Goal: Check status: Check status

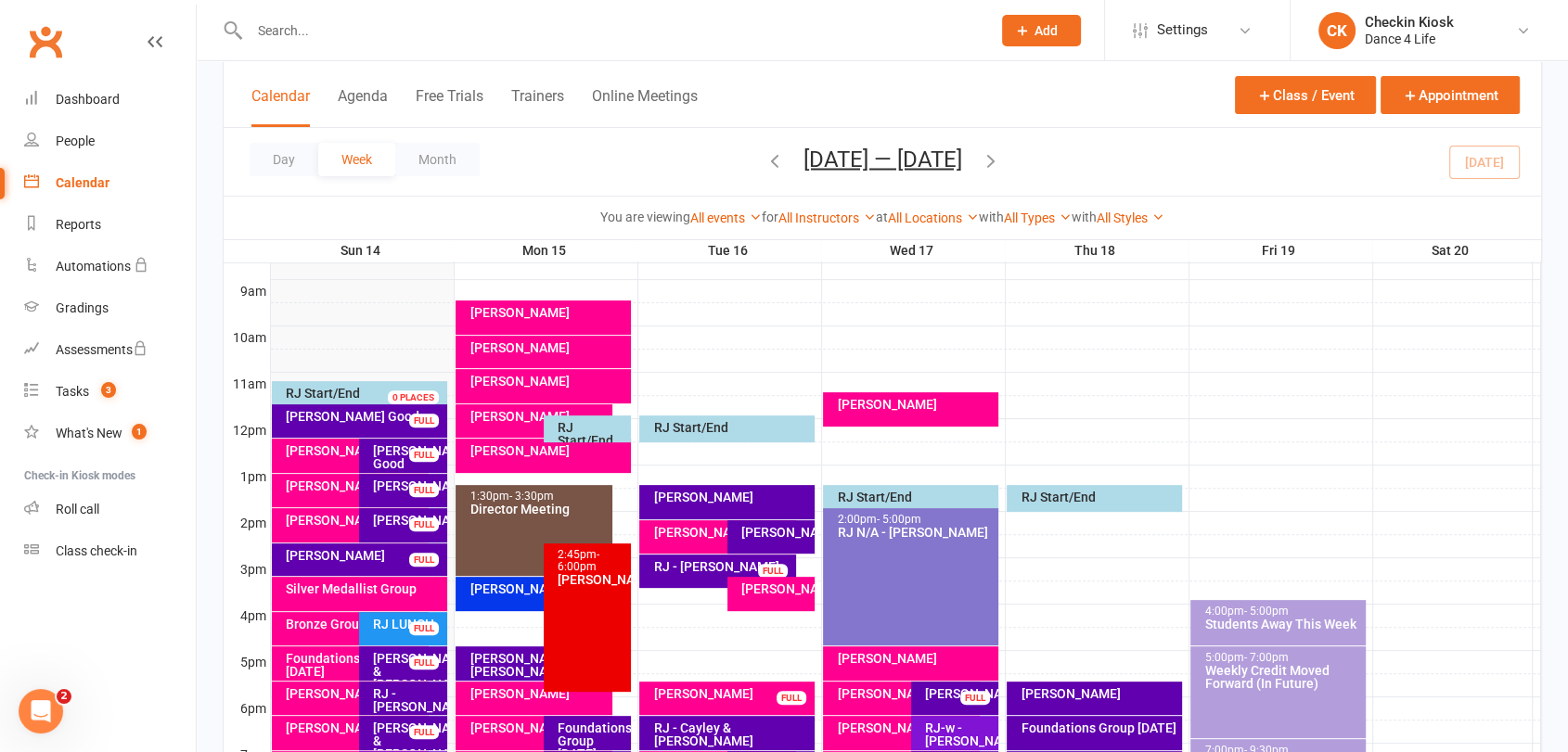
click at [1477, 155] on div "Day Week Month [DATE] — [DATE] [DATE] Sun Mon Tue Wed Thu Fri Sat 31 01 02 03 0…" at bounding box center [882, 162] width 1318 height 68
click at [304, 413] on div "[PERSON_NAME] Good" at bounding box center [363, 416] width 158 height 13
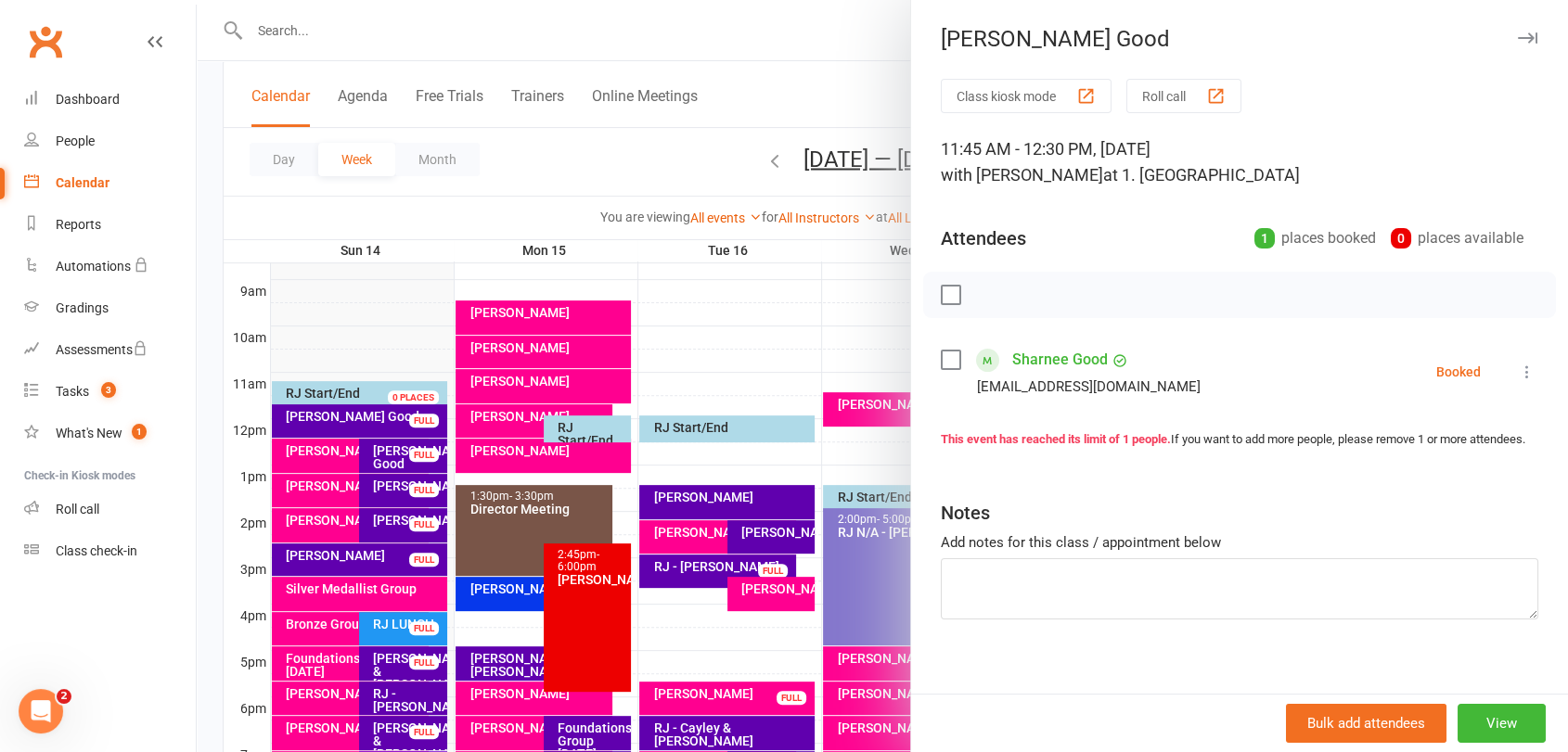
click at [1518, 366] on icon at bounding box center [1526, 372] width 18 height 18
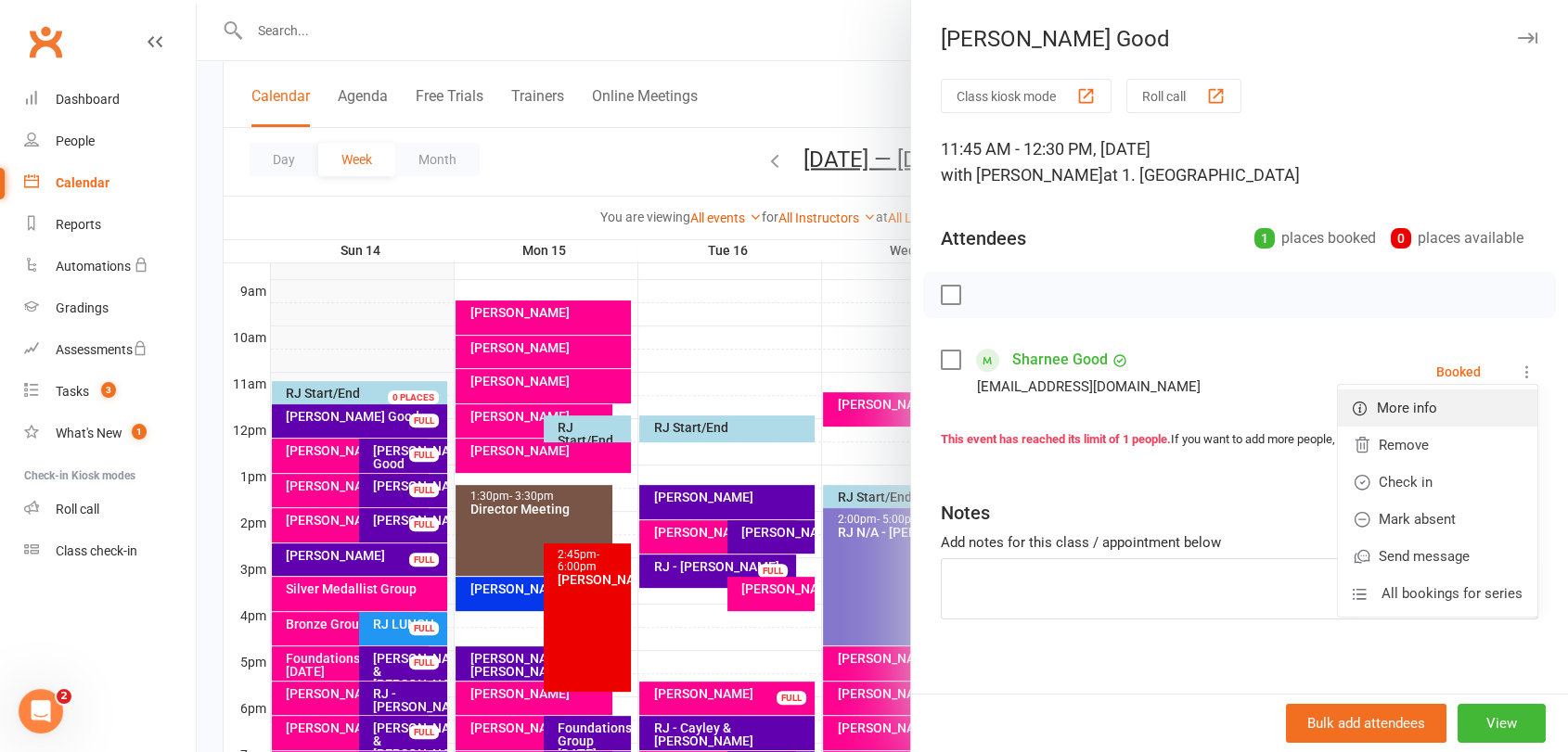
click at [1480, 392] on link "More info" at bounding box center [1438, 409] width 200 height 37
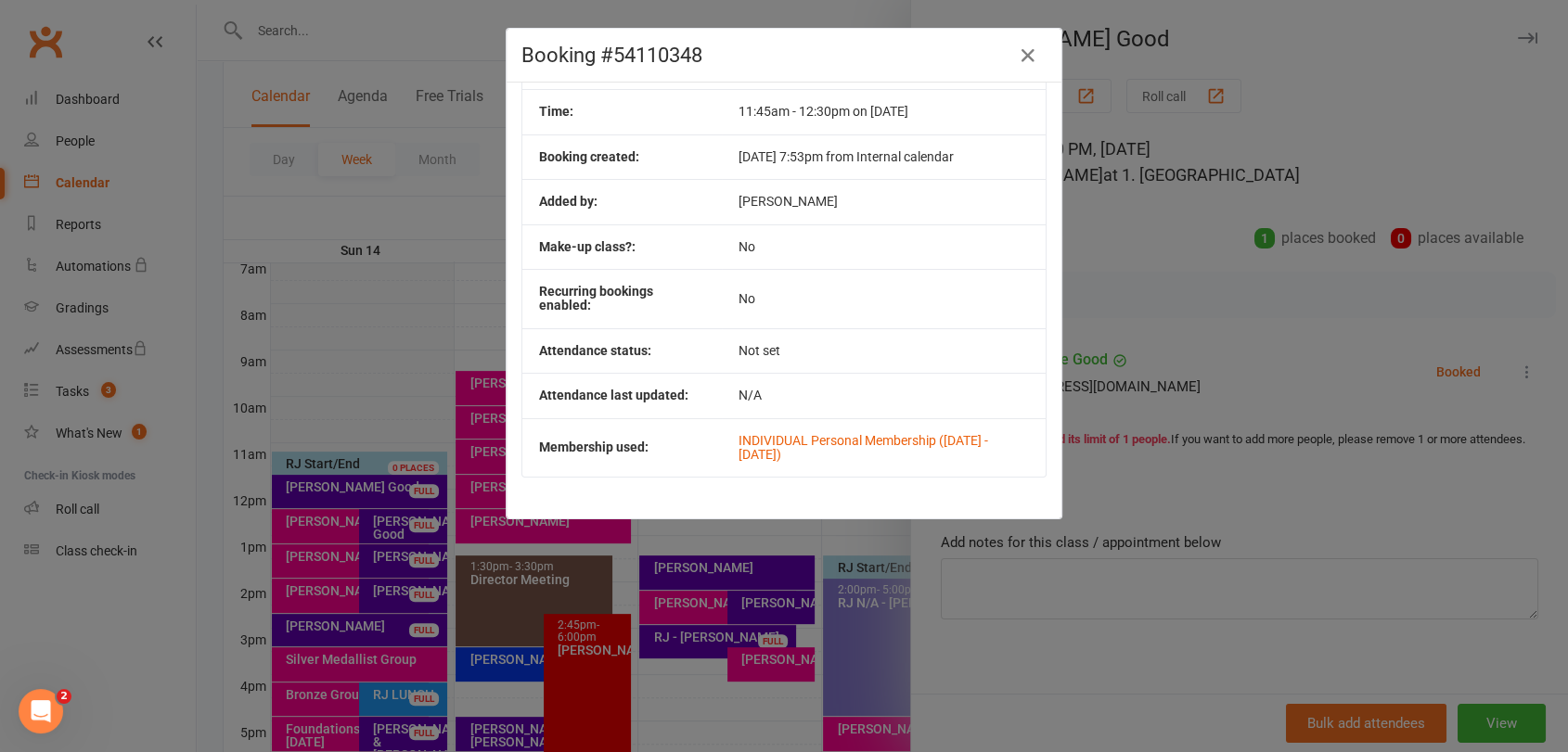
scroll to position [411, 0]
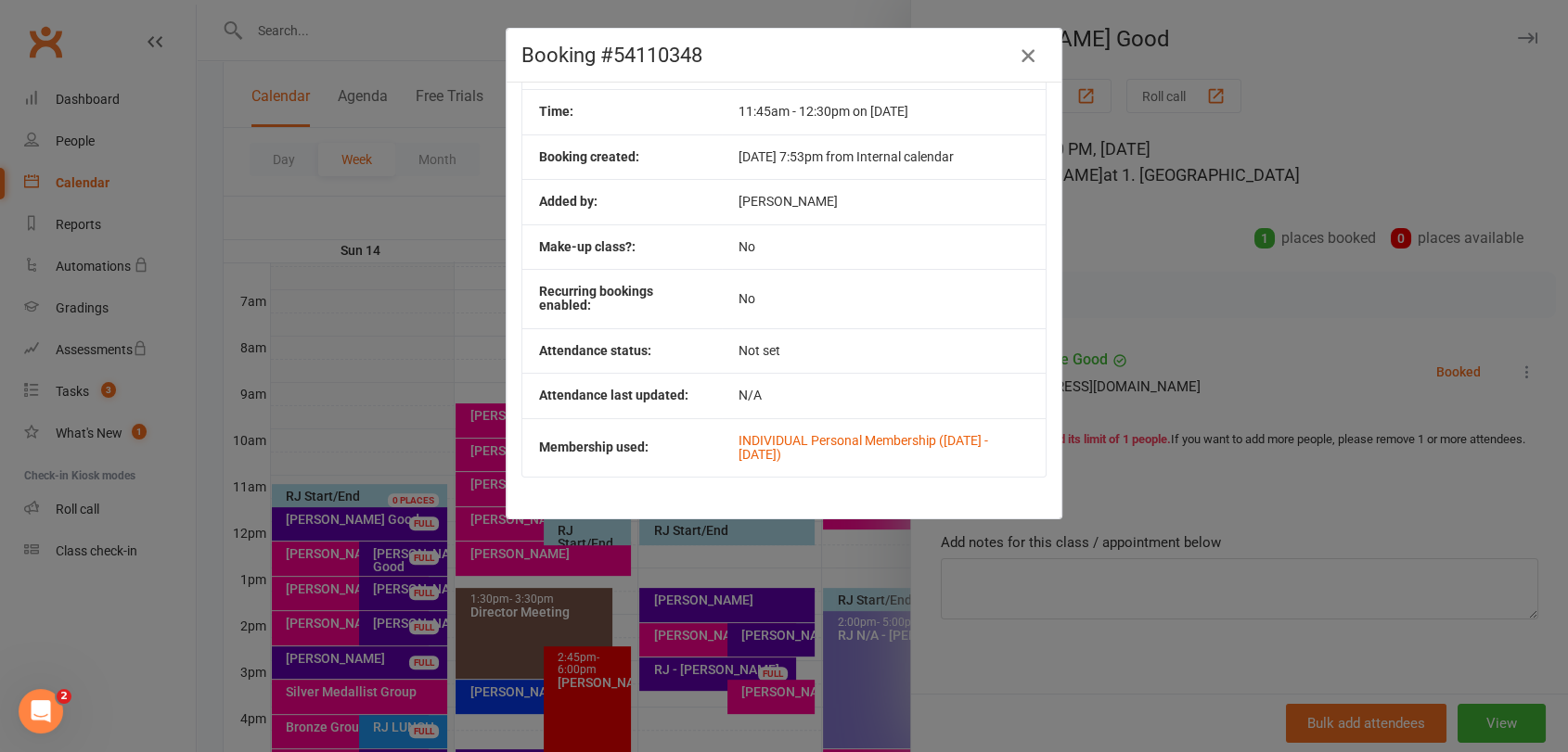
click at [1030, 53] on icon "button" at bounding box center [1028, 55] width 22 height 22
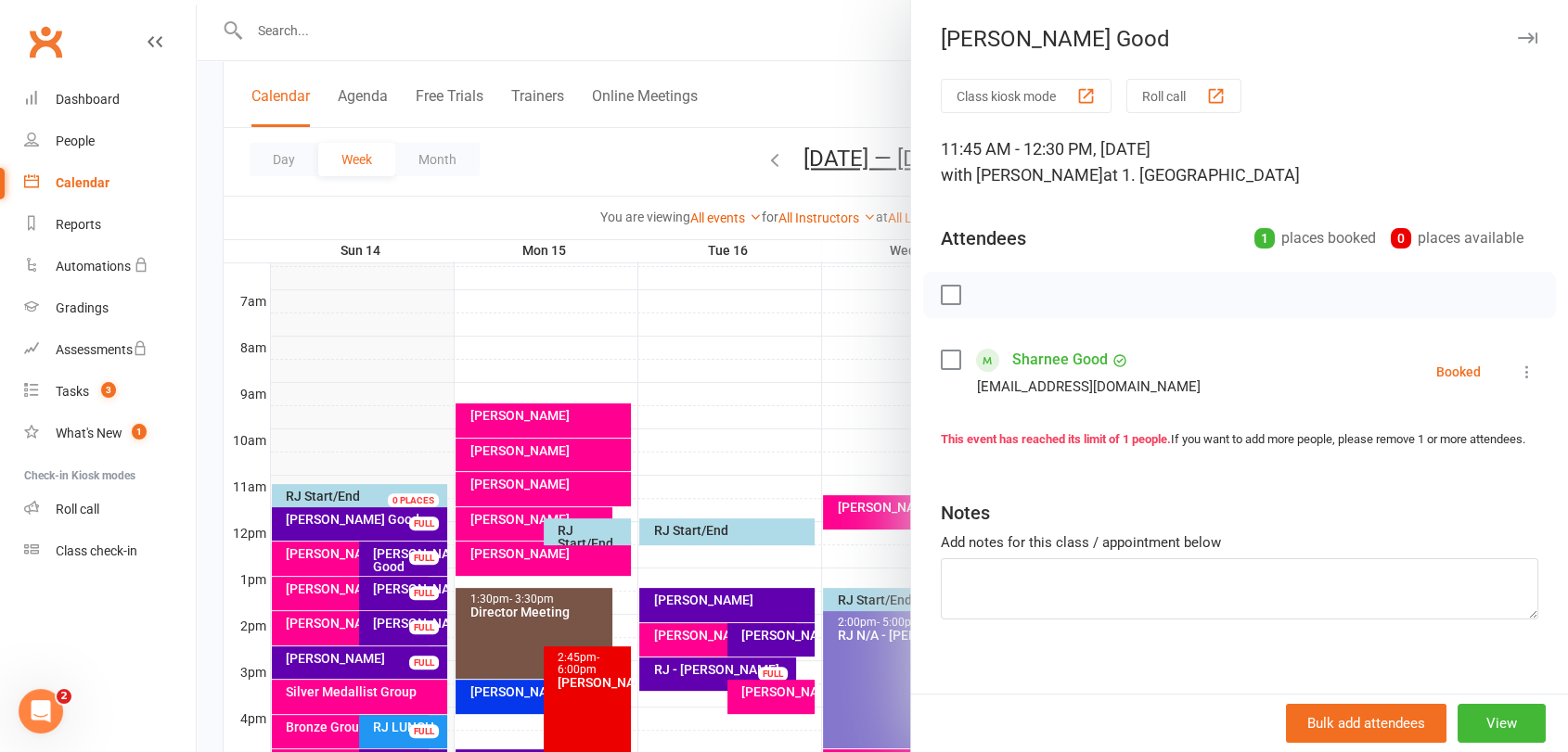
click at [342, 517] on div at bounding box center [882, 376] width 1371 height 752
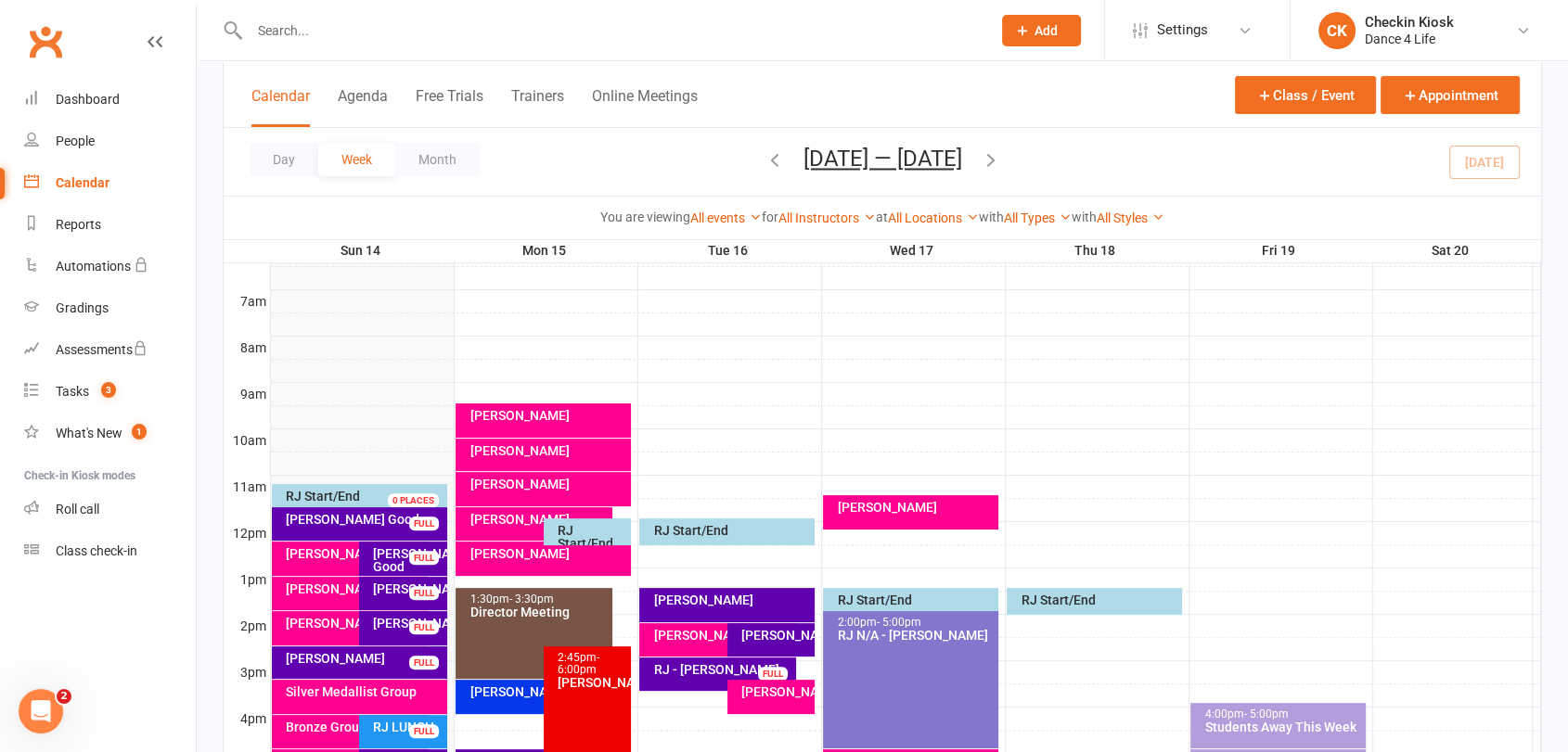
click at [364, 521] on div "[PERSON_NAME] Good" at bounding box center [363, 519] width 158 height 13
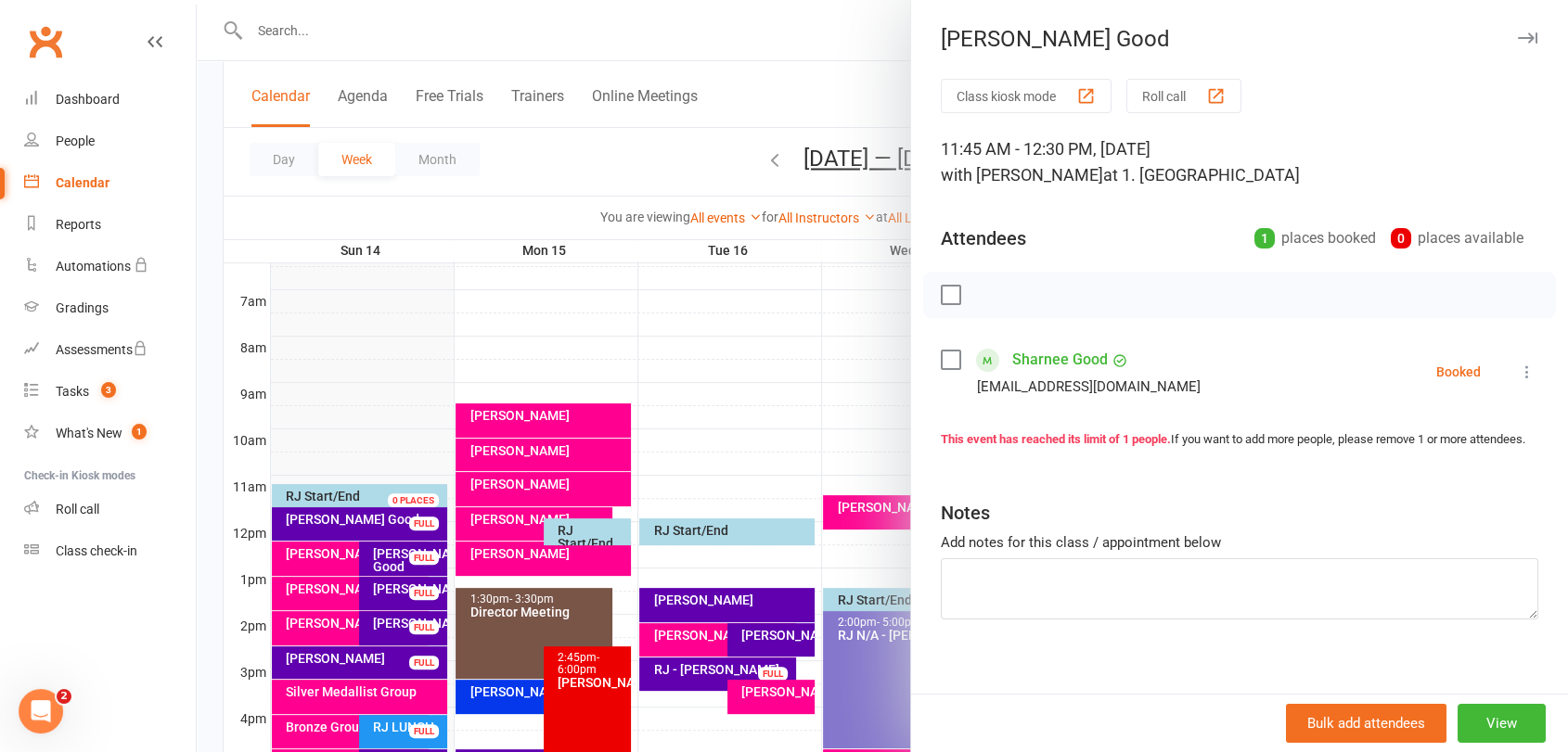
click at [414, 562] on div at bounding box center [882, 376] width 1371 height 752
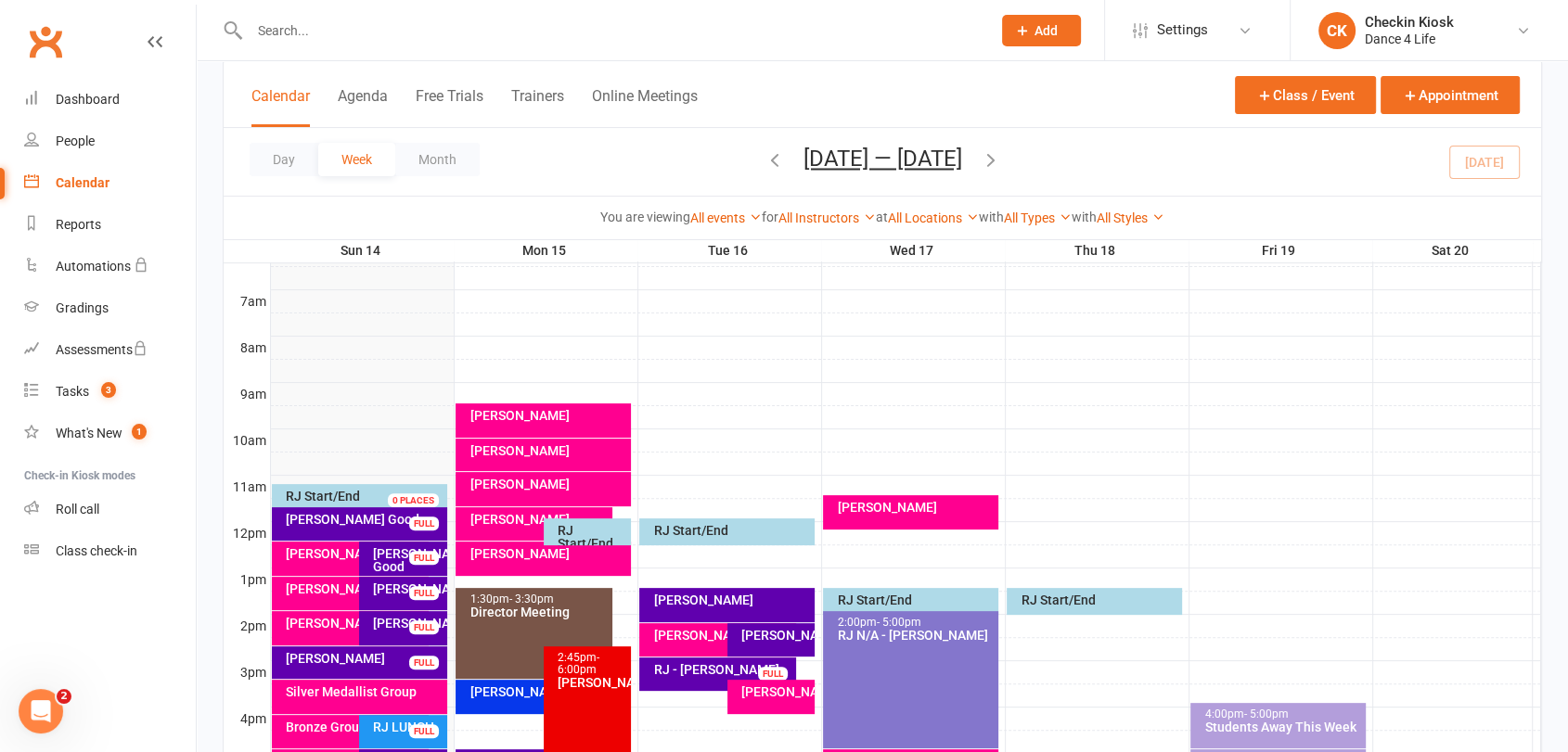
click at [405, 566] on div "[PERSON_NAME] Good" at bounding box center [407, 560] width 71 height 26
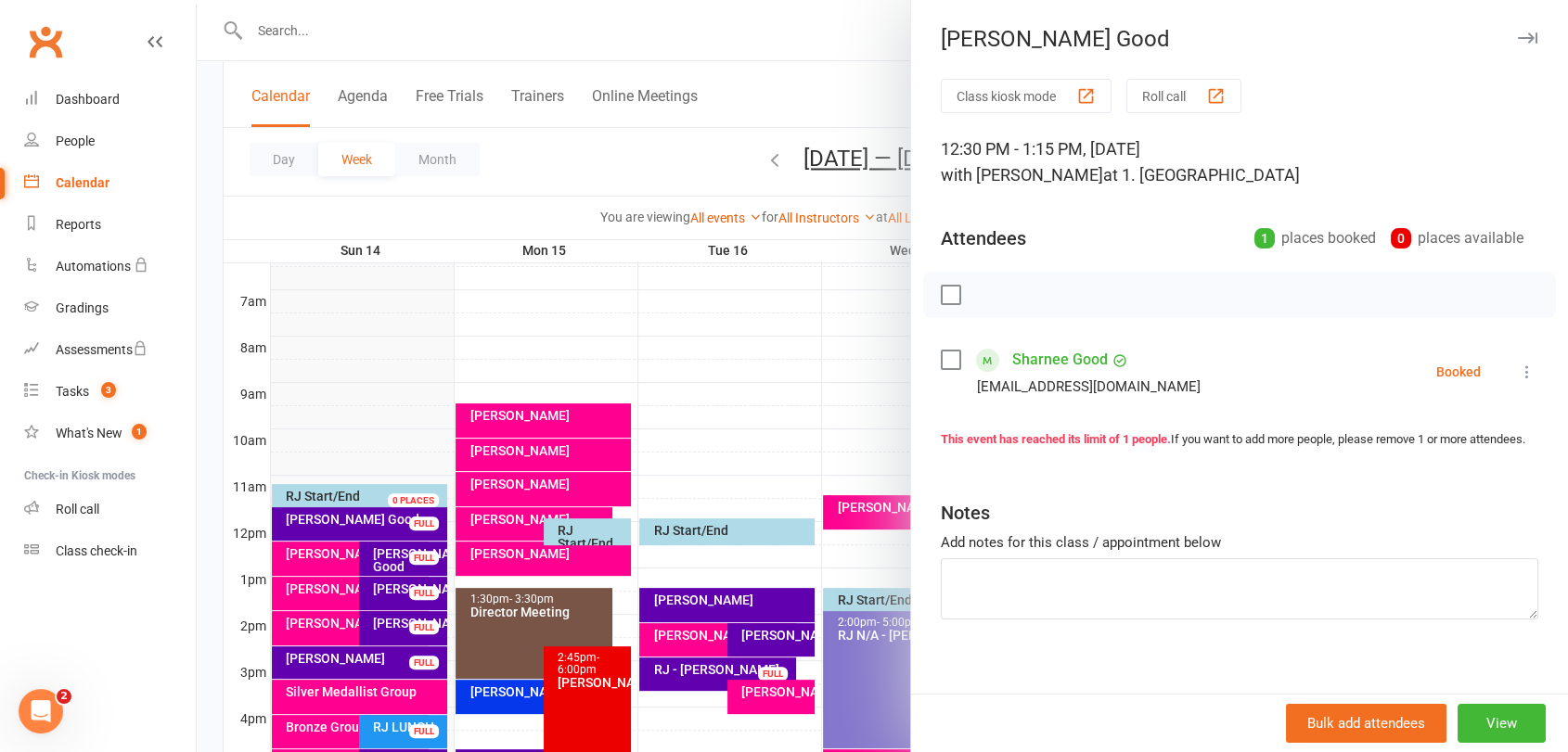
click at [1518, 374] on icon at bounding box center [1526, 372] width 18 height 18
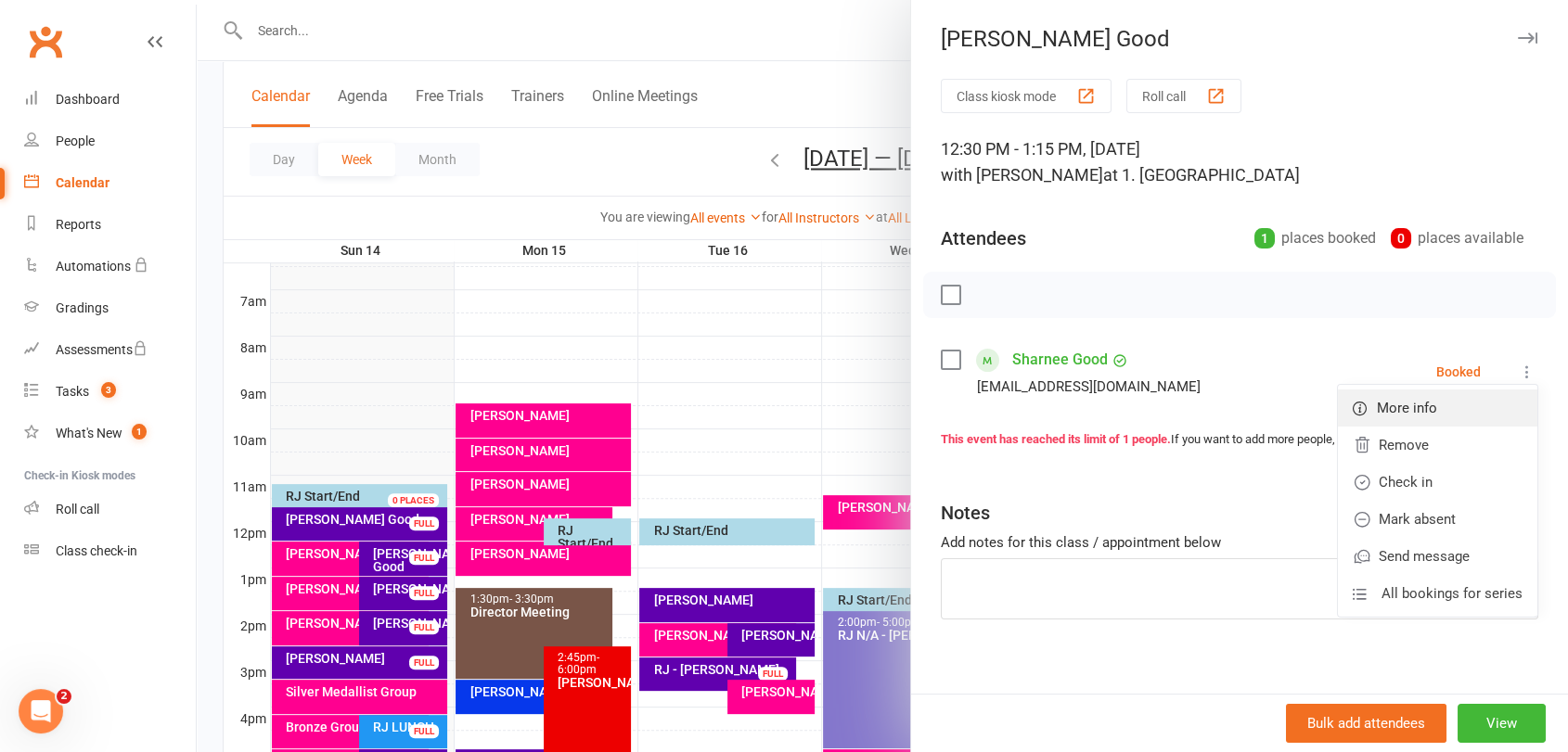
click at [1474, 395] on link "More info" at bounding box center [1438, 409] width 200 height 37
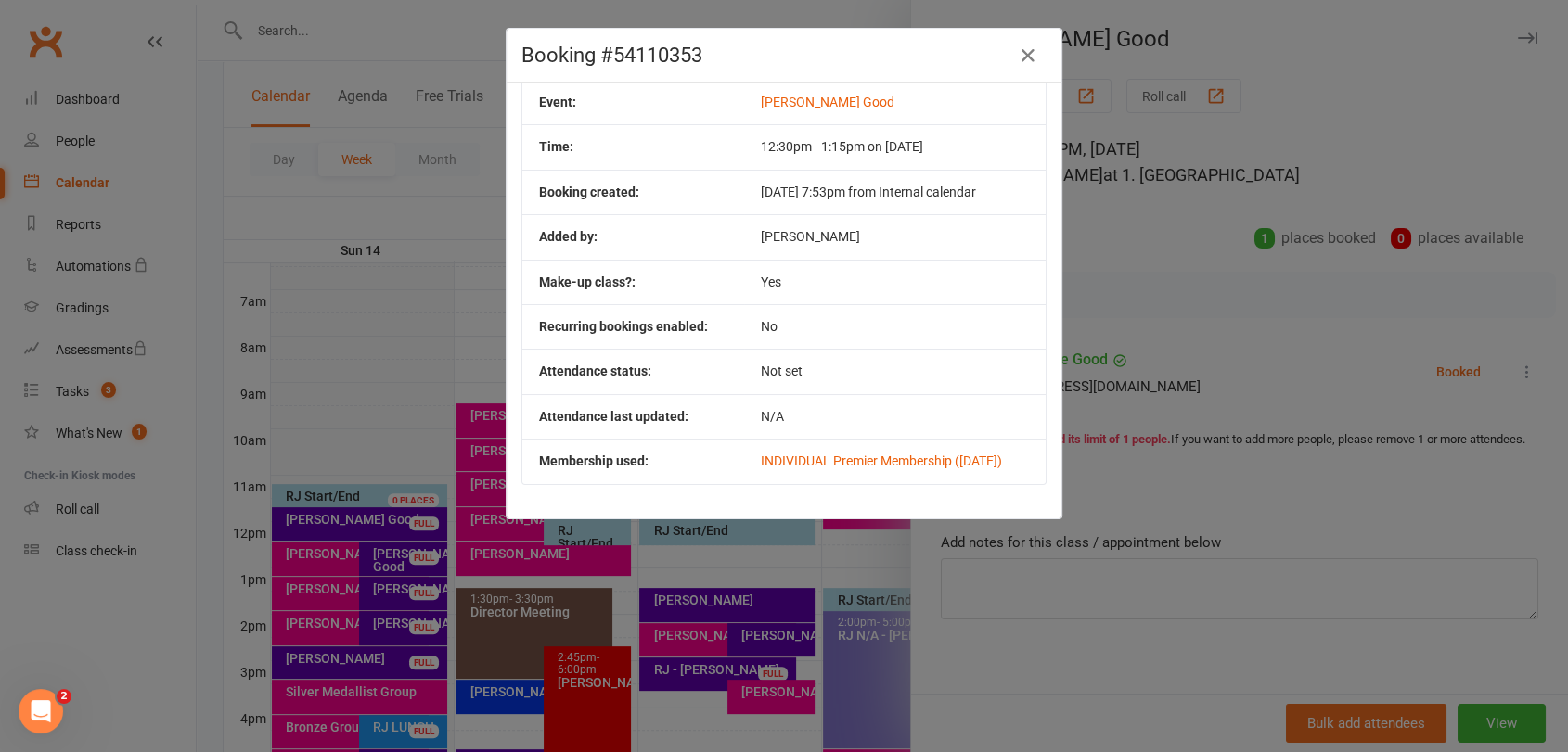
scroll to position [23, 0]
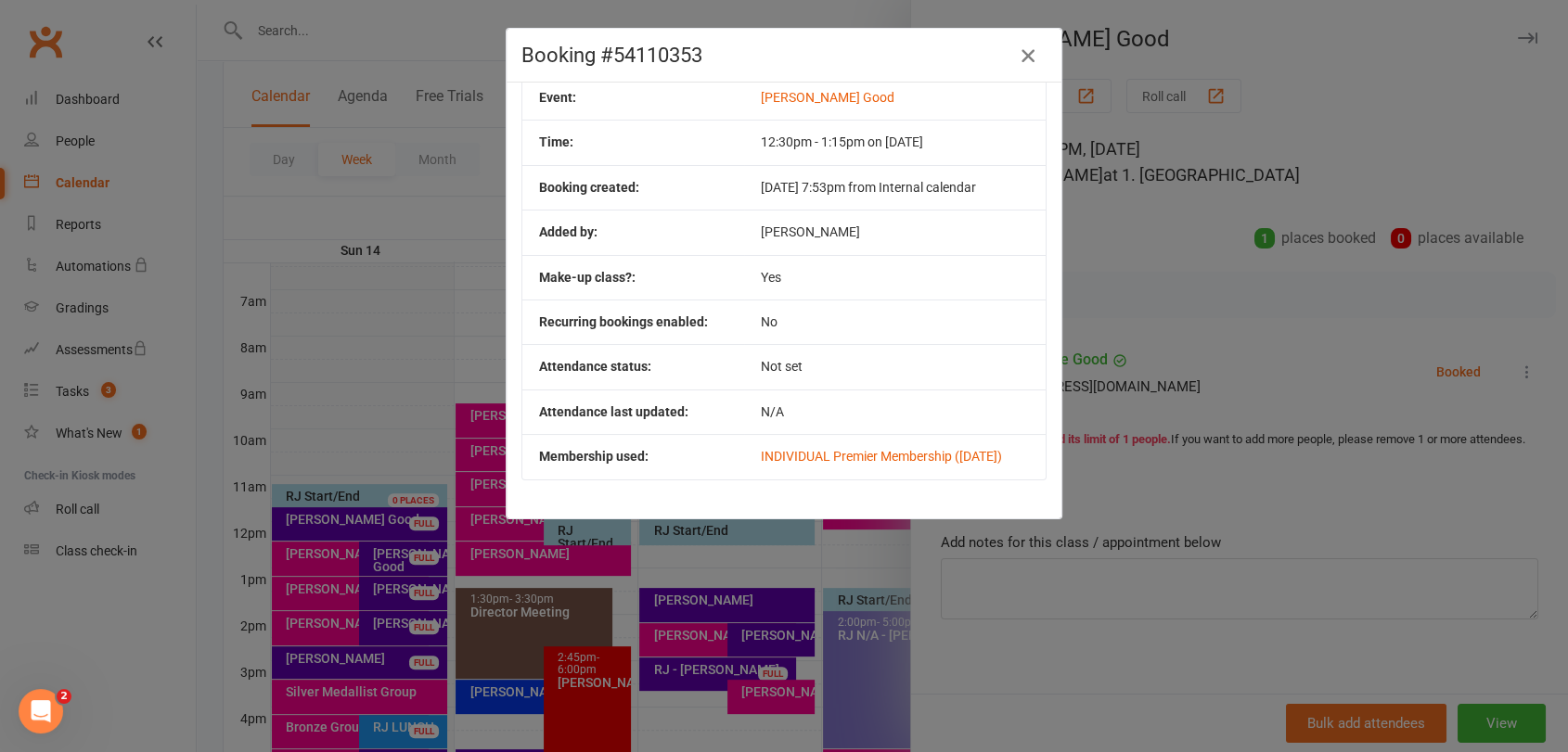
click at [1027, 55] on icon "button" at bounding box center [1028, 55] width 22 height 22
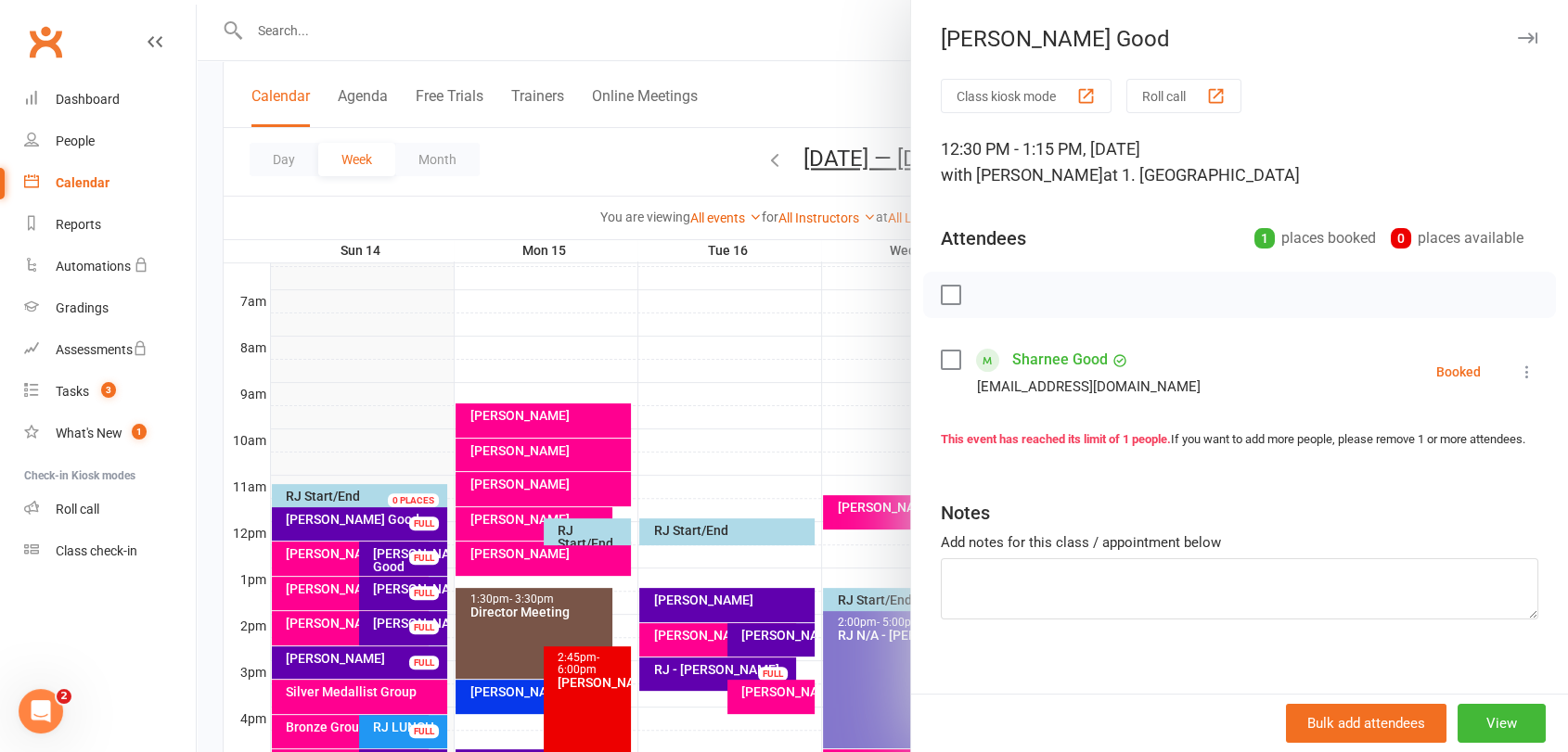
click at [393, 440] on div at bounding box center [882, 376] width 1371 height 752
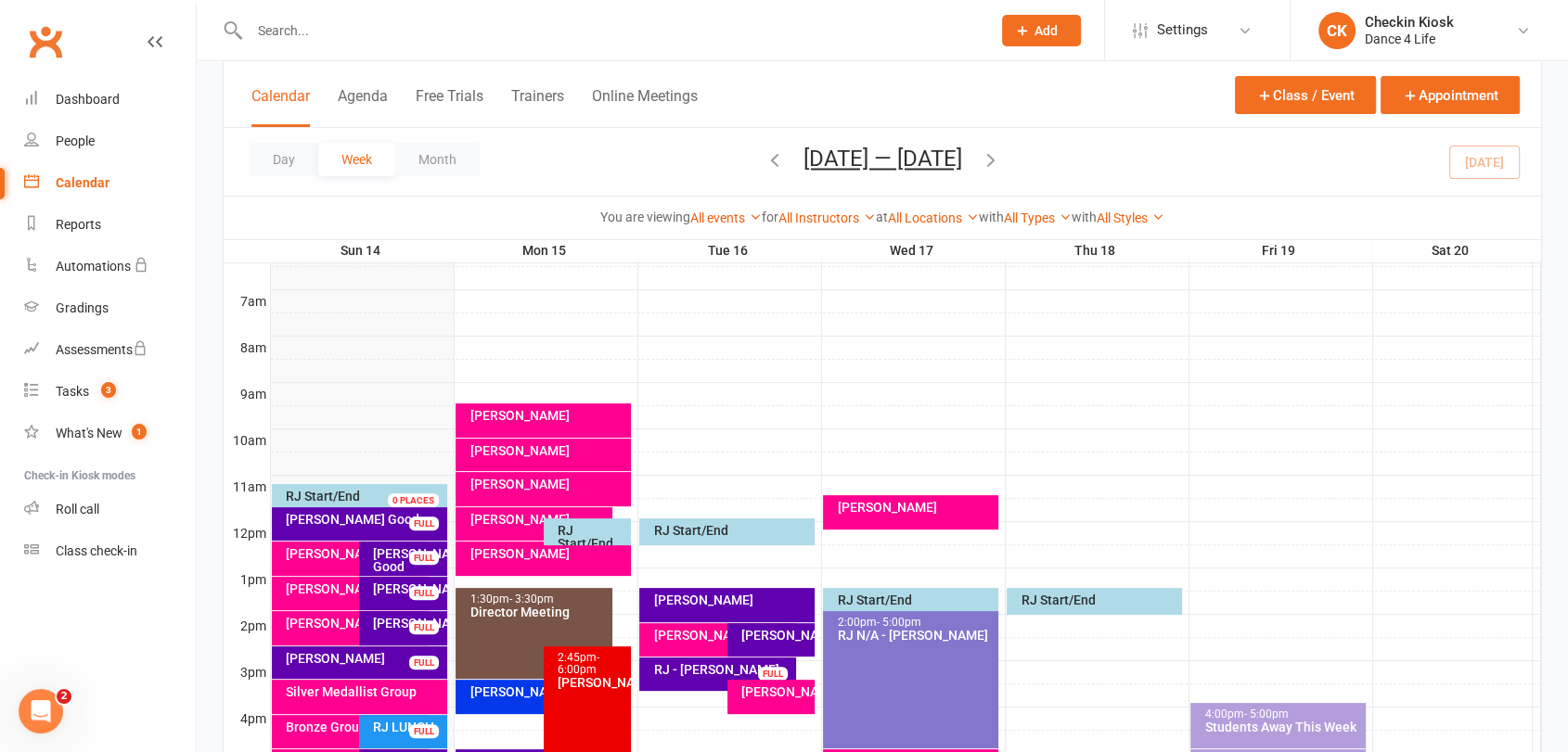
click at [366, 518] on div "[PERSON_NAME] Good" at bounding box center [363, 519] width 158 height 13
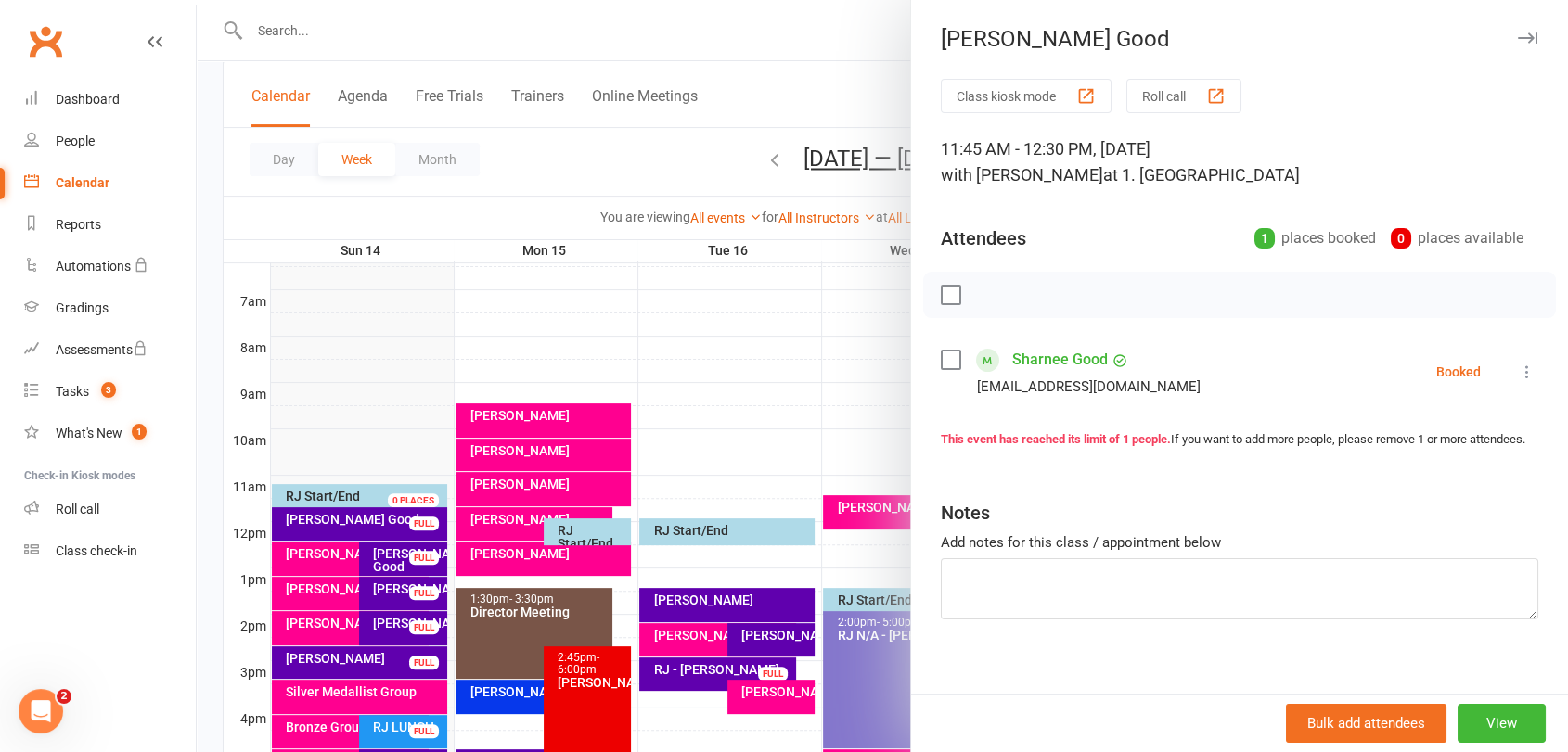
click at [1518, 373] on icon at bounding box center [1526, 372] width 18 height 18
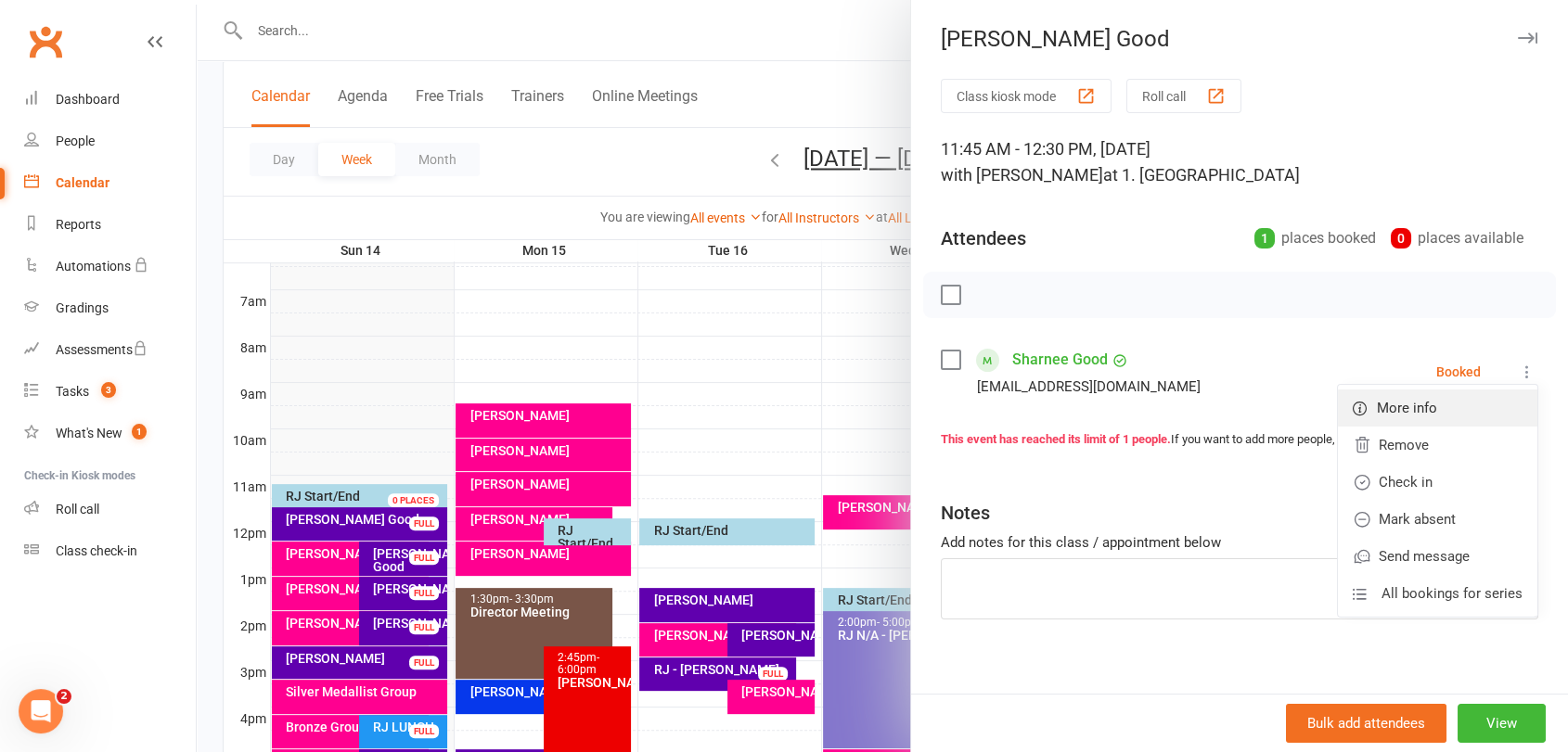
click at [1475, 397] on link "More info" at bounding box center [1438, 409] width 200 height 37
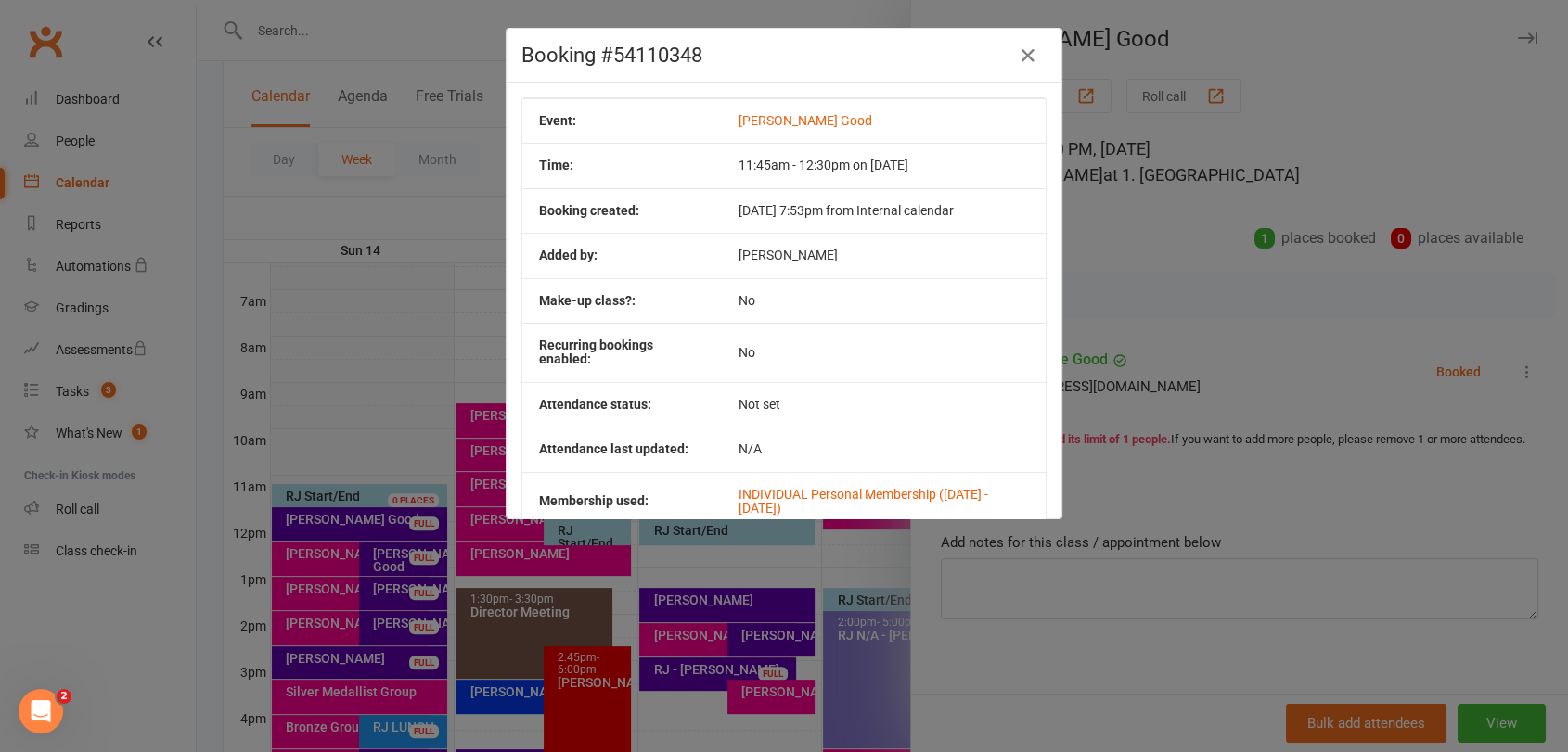
click at [1160, 312] on div "Booking #54110348 Event: [PERSON_NAME] Good Time: 11:45am - 12:30pm on [DATE] B…" at bounding box center [784, 376] width 1568 height 752
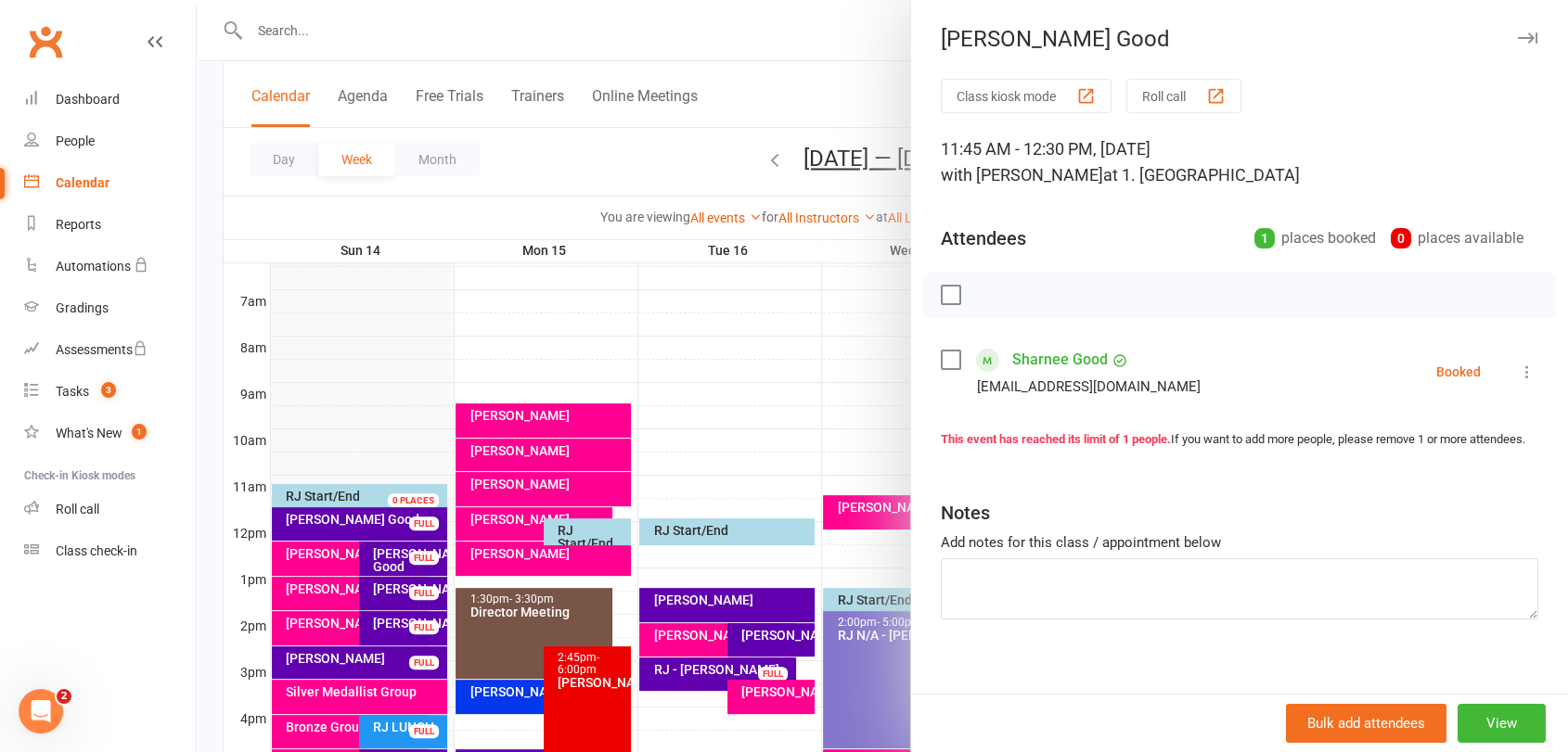
click at [940, 362] on label at bounding box center [949, 359] width 18 height 18
drag, startPoint x: 987, startPoint y: 304, endPoint x: 898, endPoint y: 93, distance: 229.0
click at [984, 301] on icon "button" at bounding box center [991, 294] width 20 height 20
click at [437, 542] on div at bounding box center [882, 376] width 1371 height 752
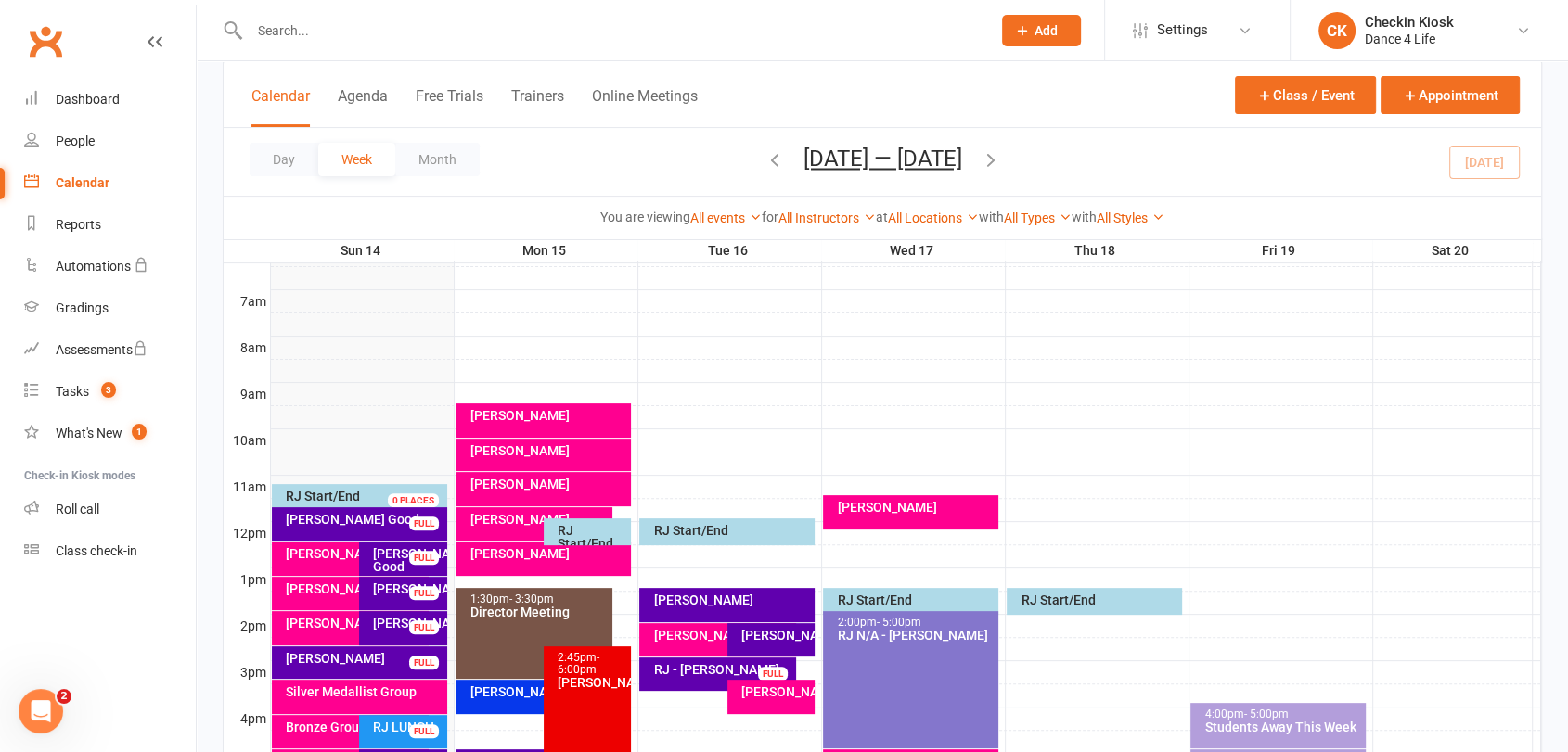
click at [415, 563] on div "FULL" at bounding box center [424, 558] width 30 height 14
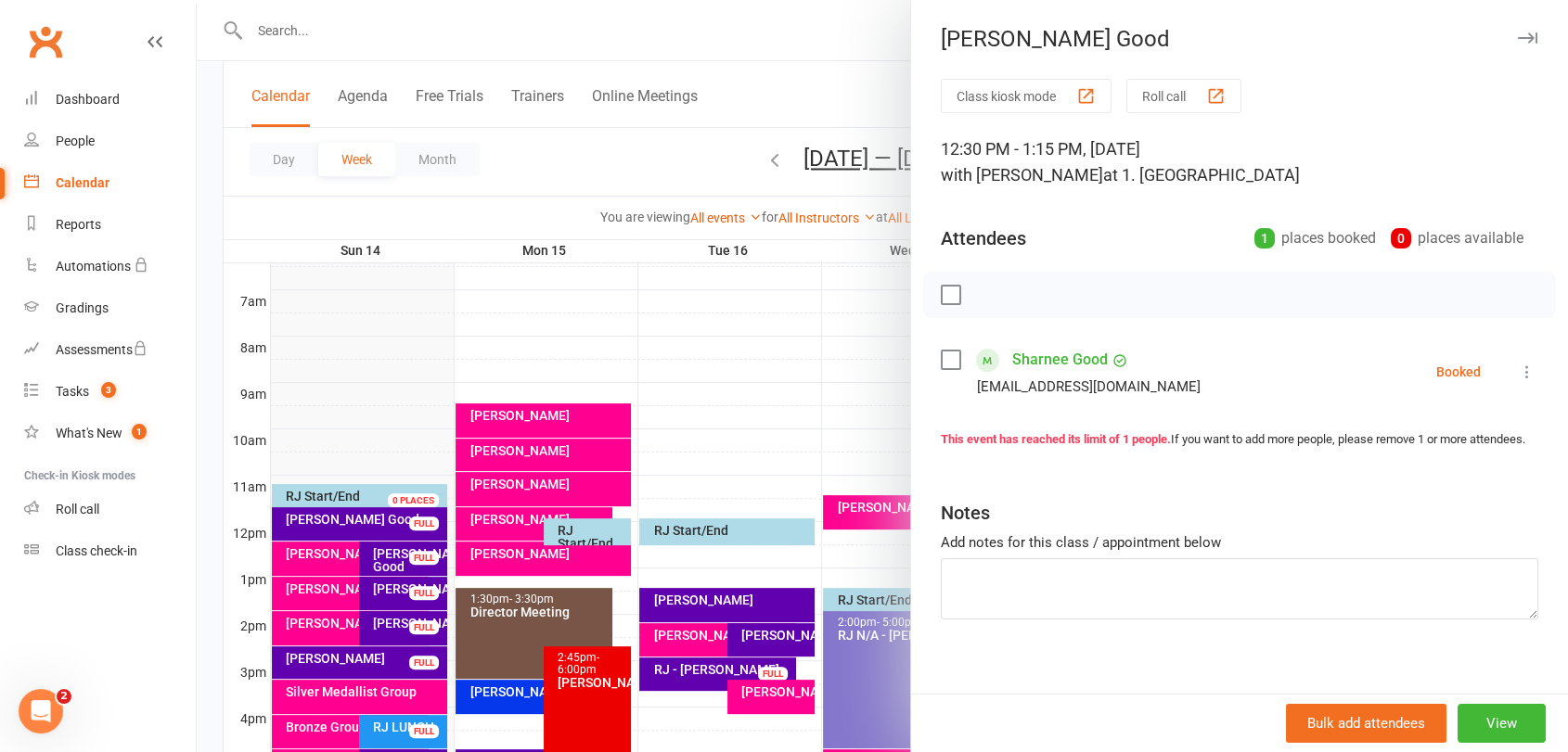
click at [940, 351] on label at bounding box center [949, 359] width 18 height 18
click at [986, 290] on icon "button" at bounding box center [991, 294] width 20 height 20
drag, startPoint x: 397, startPoint y: 545, endPoint x: 958, endPoint y: 246, distance: 635.7
click at [398, 545] on div at bounding box center [882, 376] width 1371 height 752
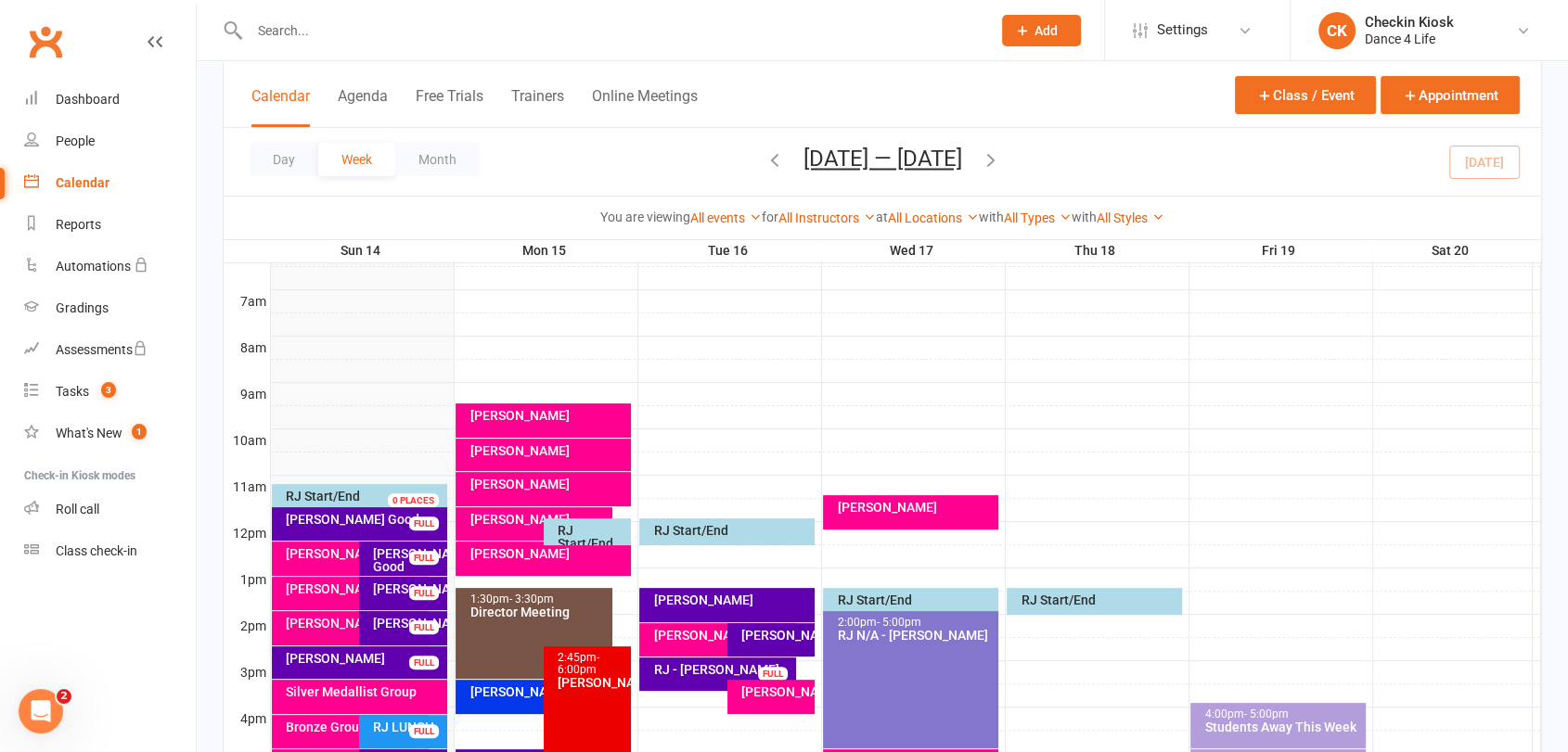
click at [1000, 159] on icon "button" at bounding box center [991, 159] width 20 height 20
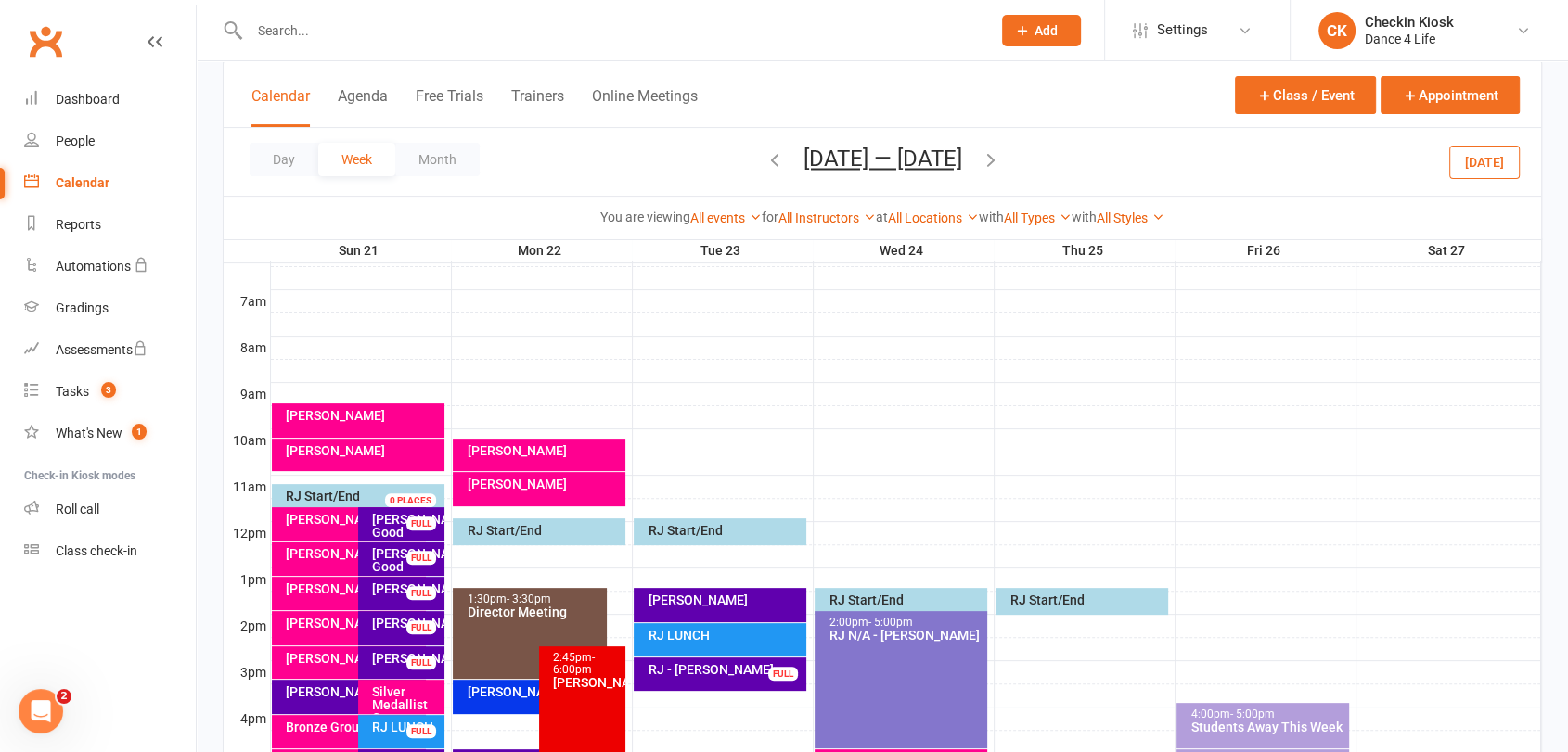
click at [401, 521] on div "[PERSON_NAME] Good" at bounding box center [406, 526] width 70 height 26
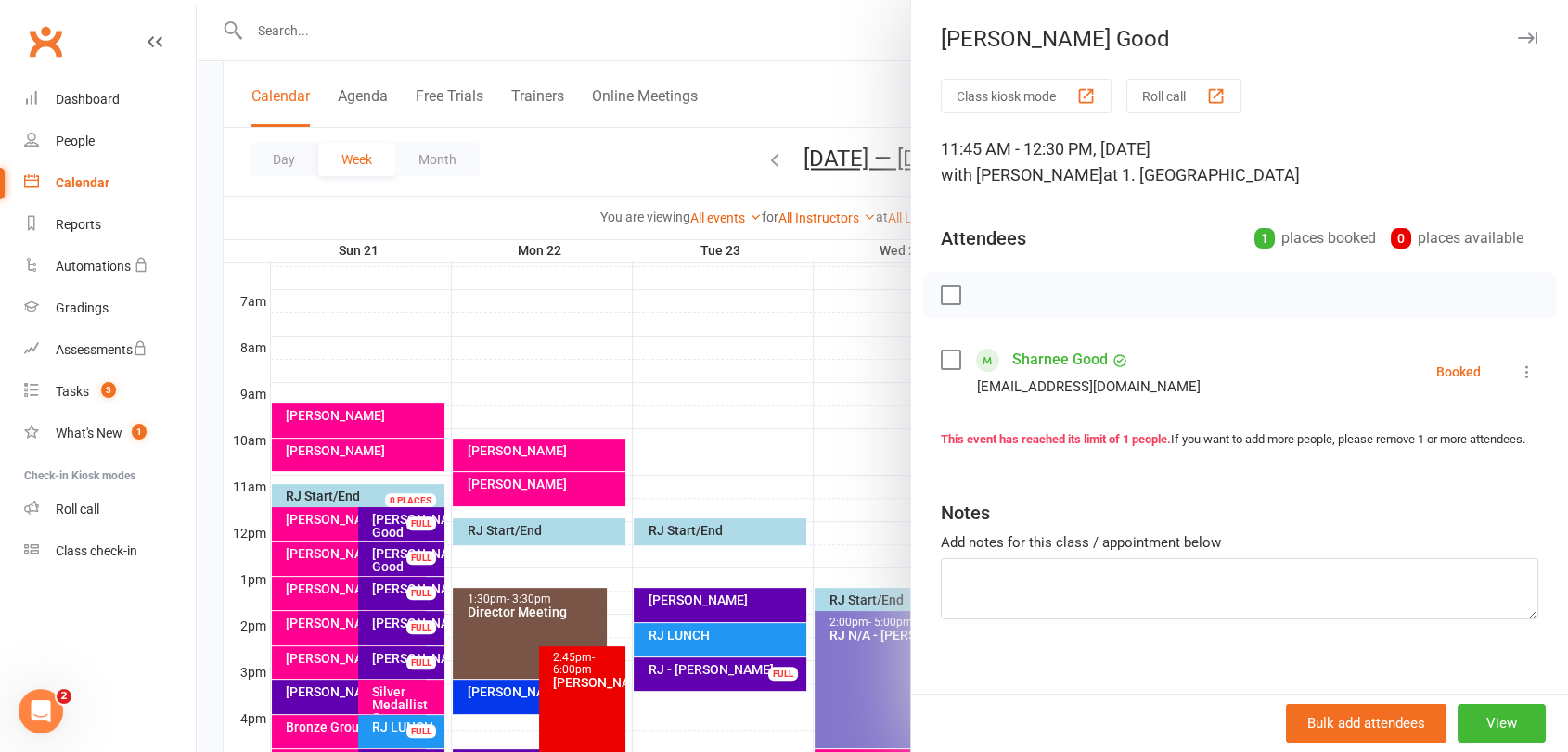
click at [411, 560] on div at bounding box center [882, 376] width 1371 height 752
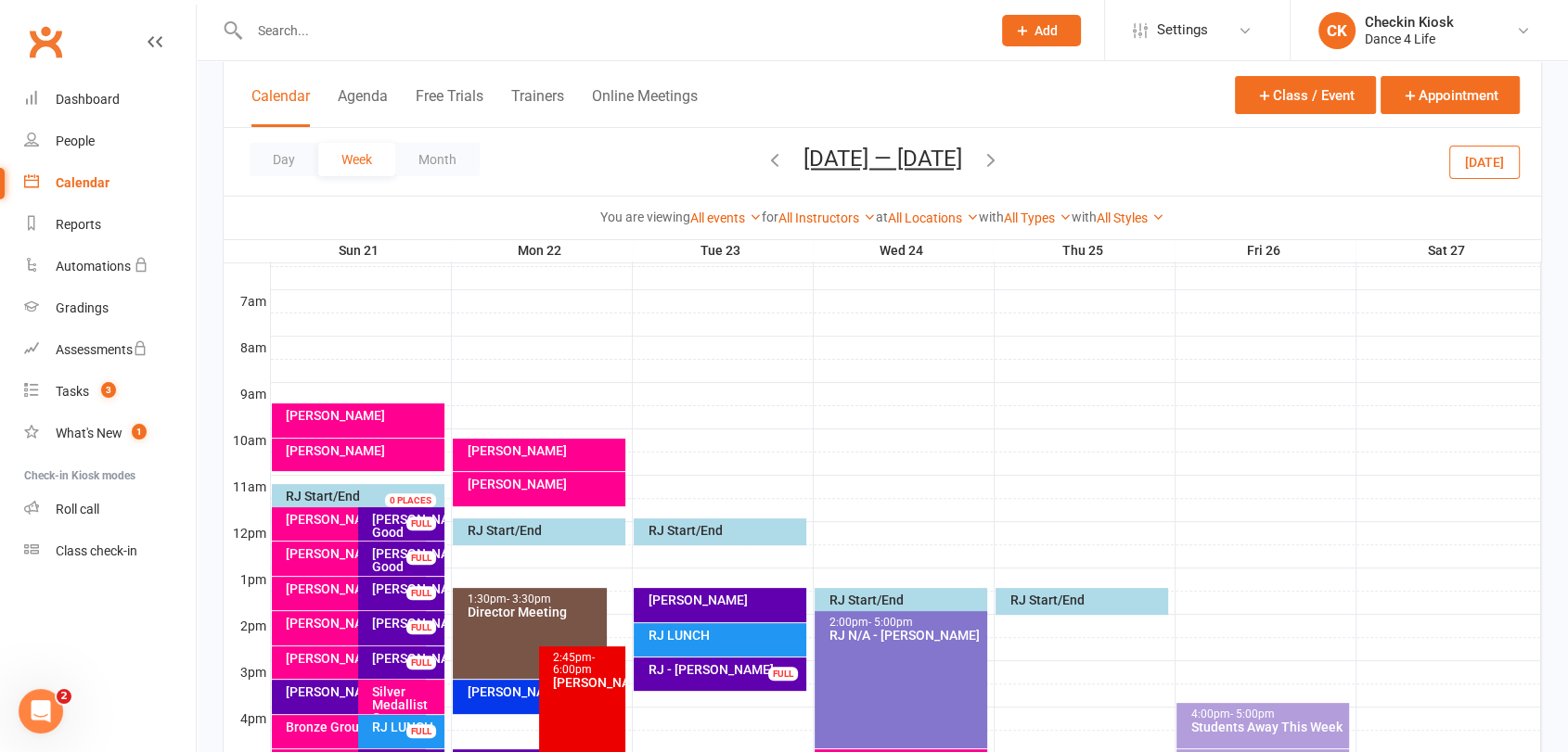
click at [410, 560] on div "FULL" at bounding box center [421, 558] width 30 height 14
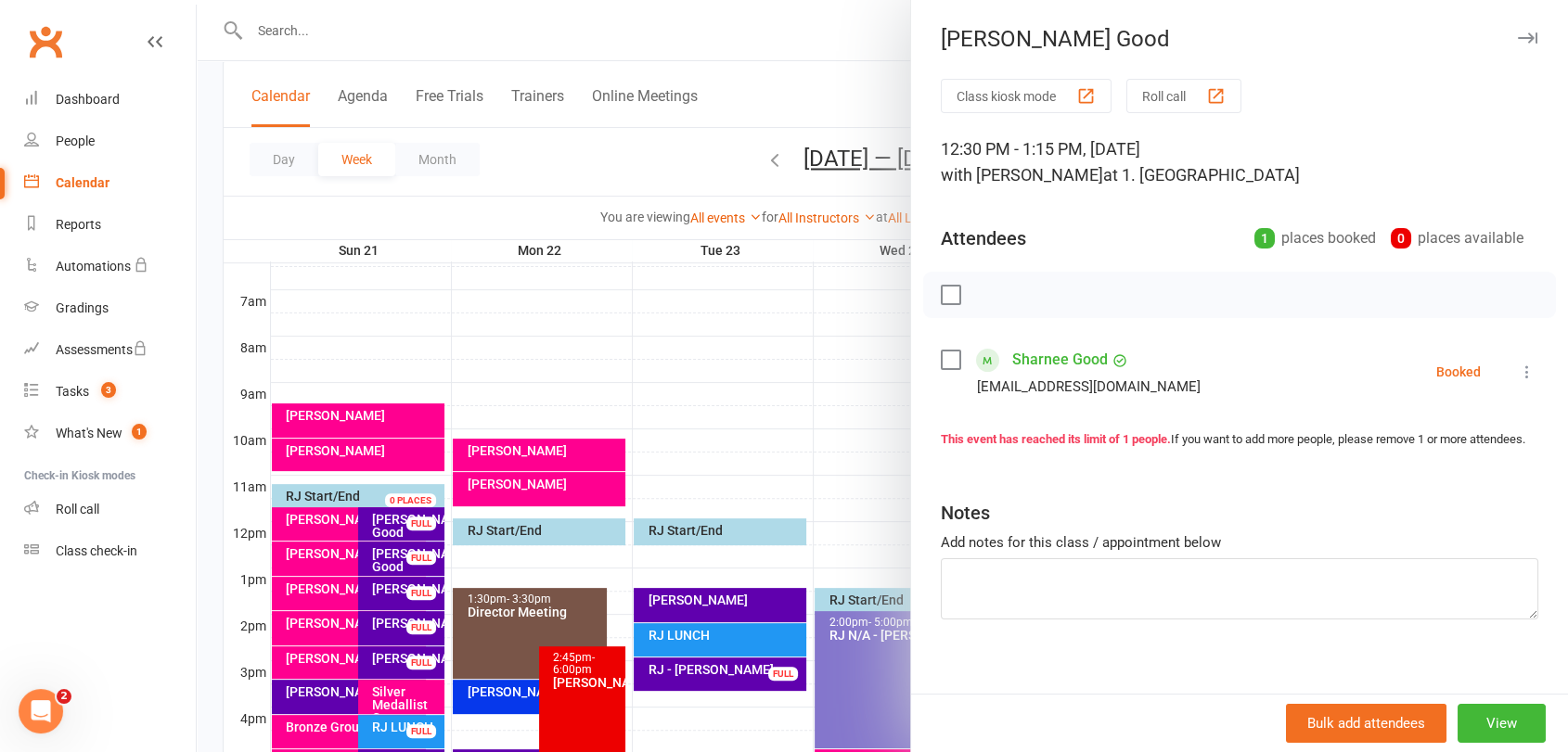
click at [408, 557] on div at bounding box center [882, 376] width 1371 height 752
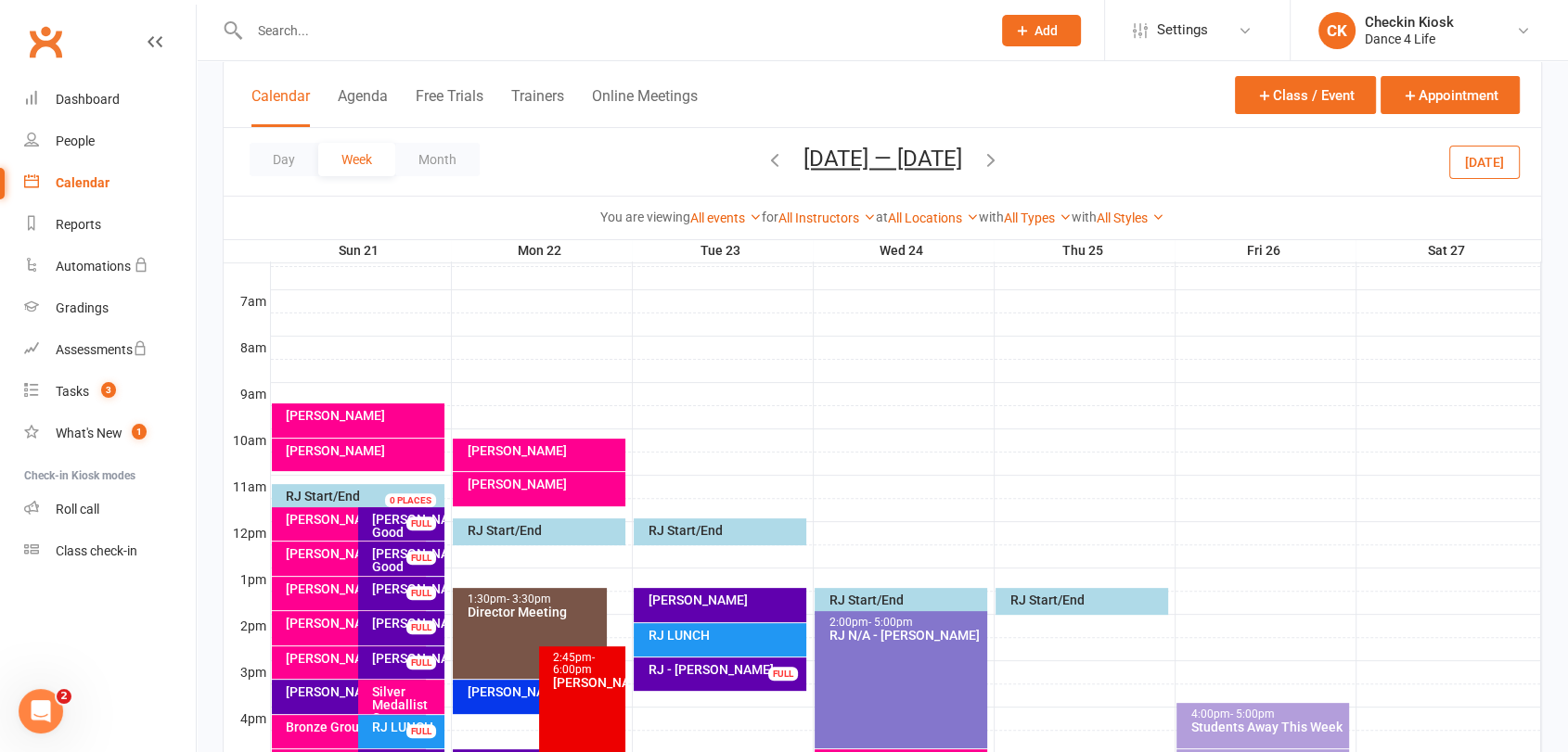
click at [1001, 159] on icon "button" at bounding box center [991, 159] width 20 height 20
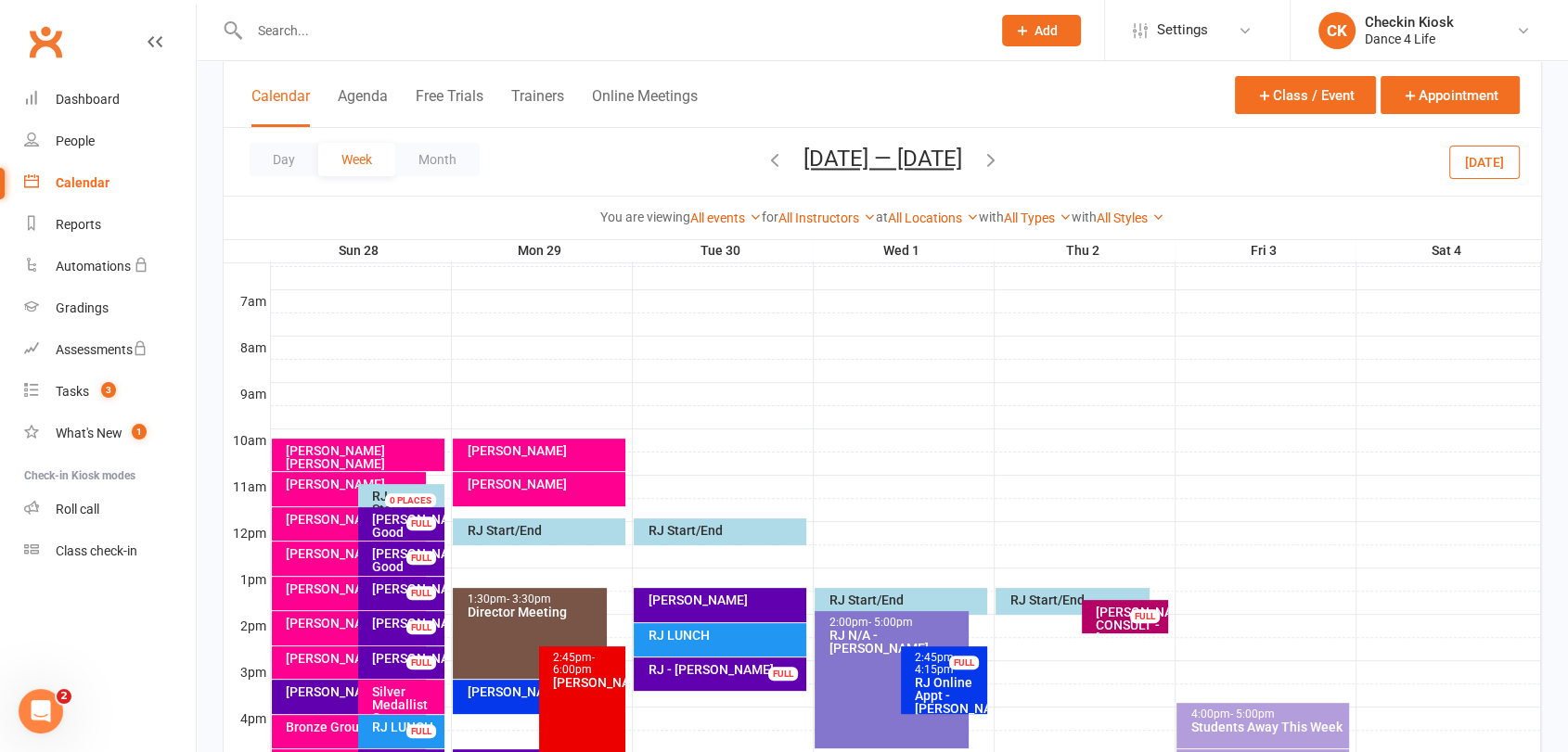
click at [1001, 166] on icon "button" at bounding box center [991, 159] width 20 height 20
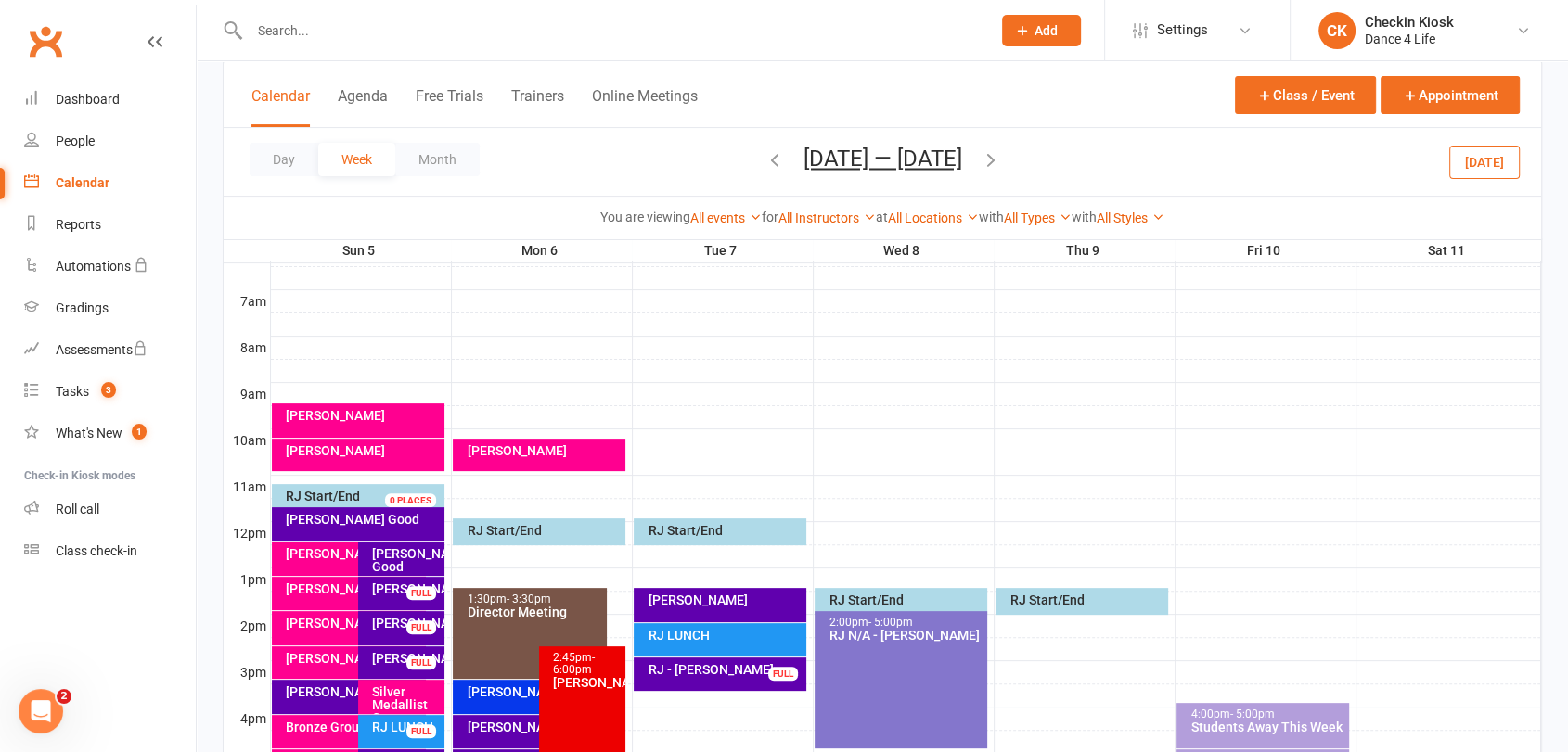
click at [1480, 158] on button "[DATE]" at bounding box center [1484, 161] width 71 height 33
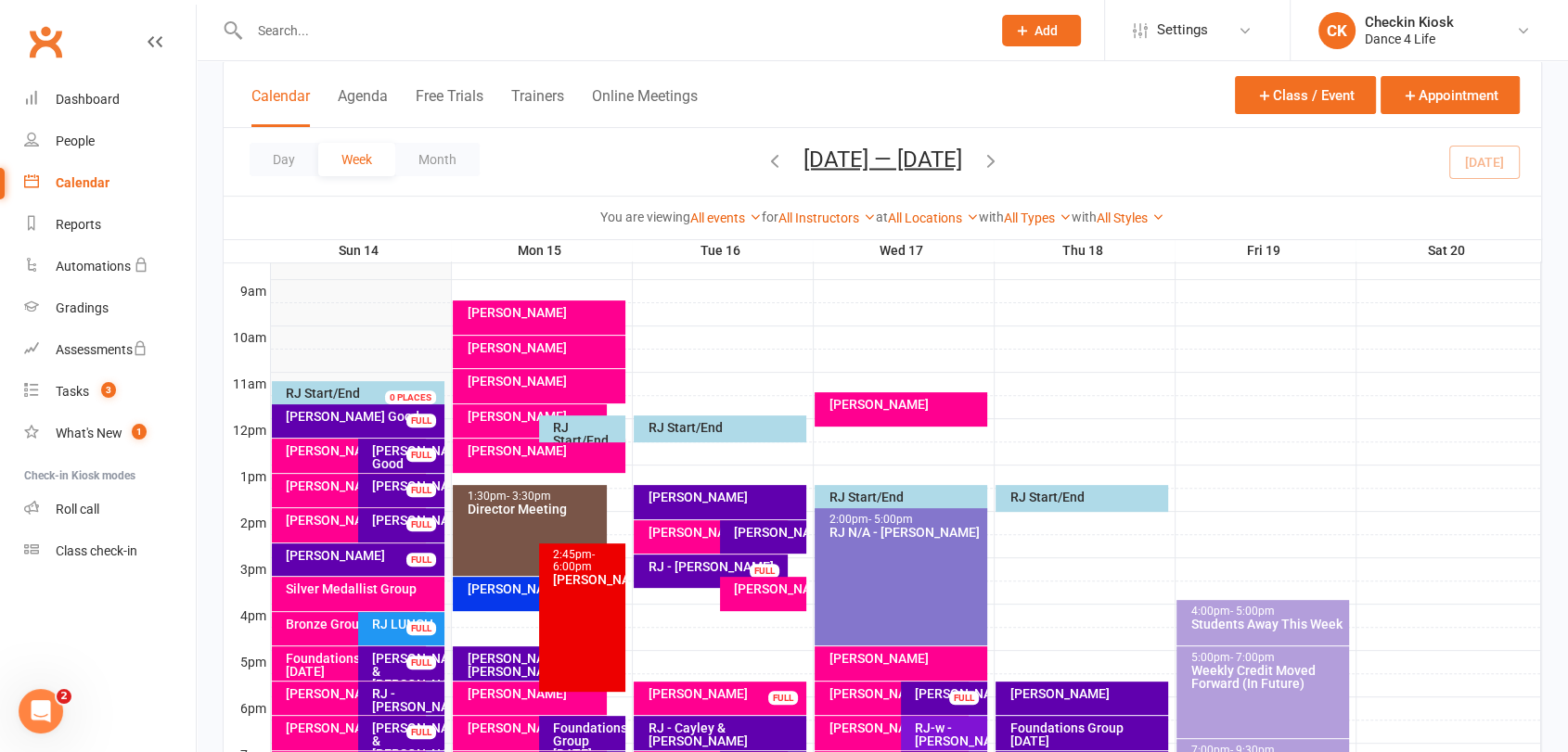
scroll to position [618, 0]
